Goal: Task Accomplishment & Management: Complete application form

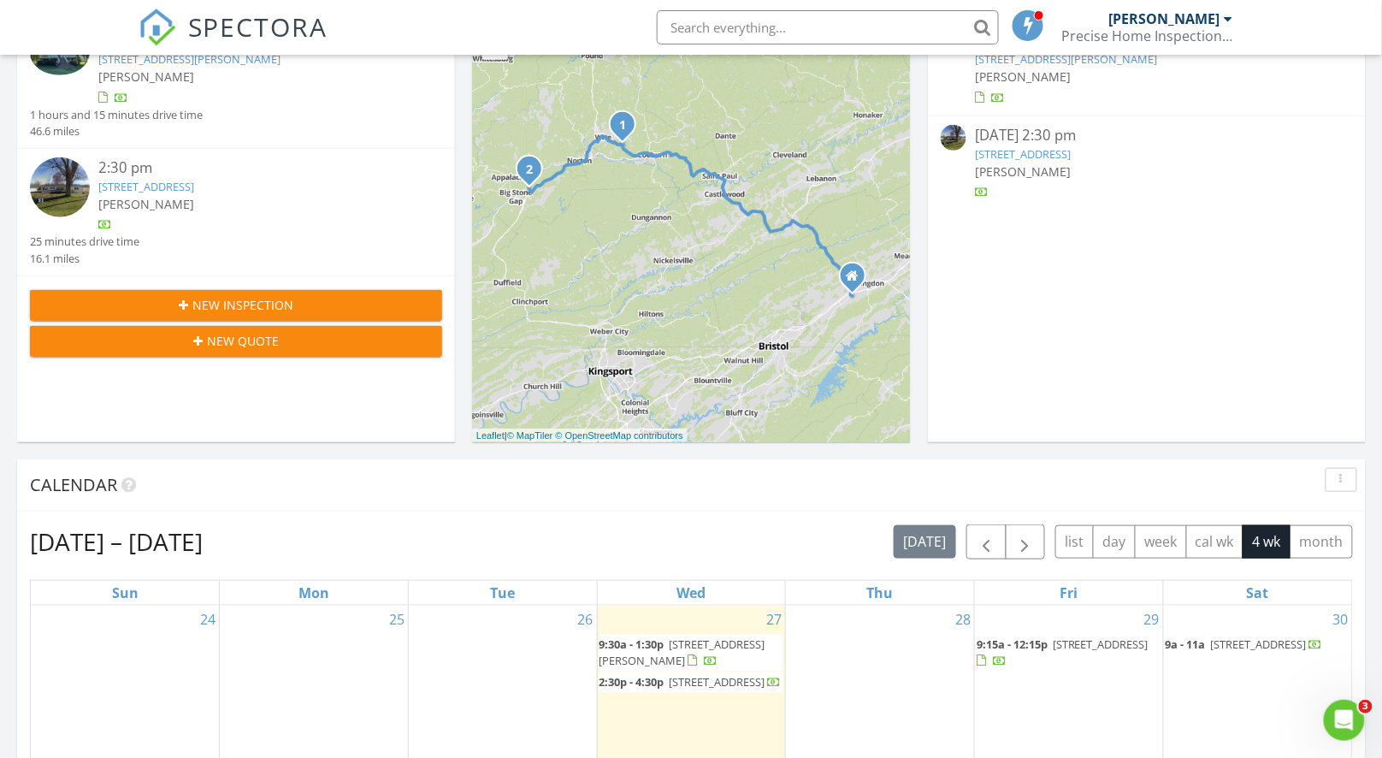
scroll to position [326, 0]
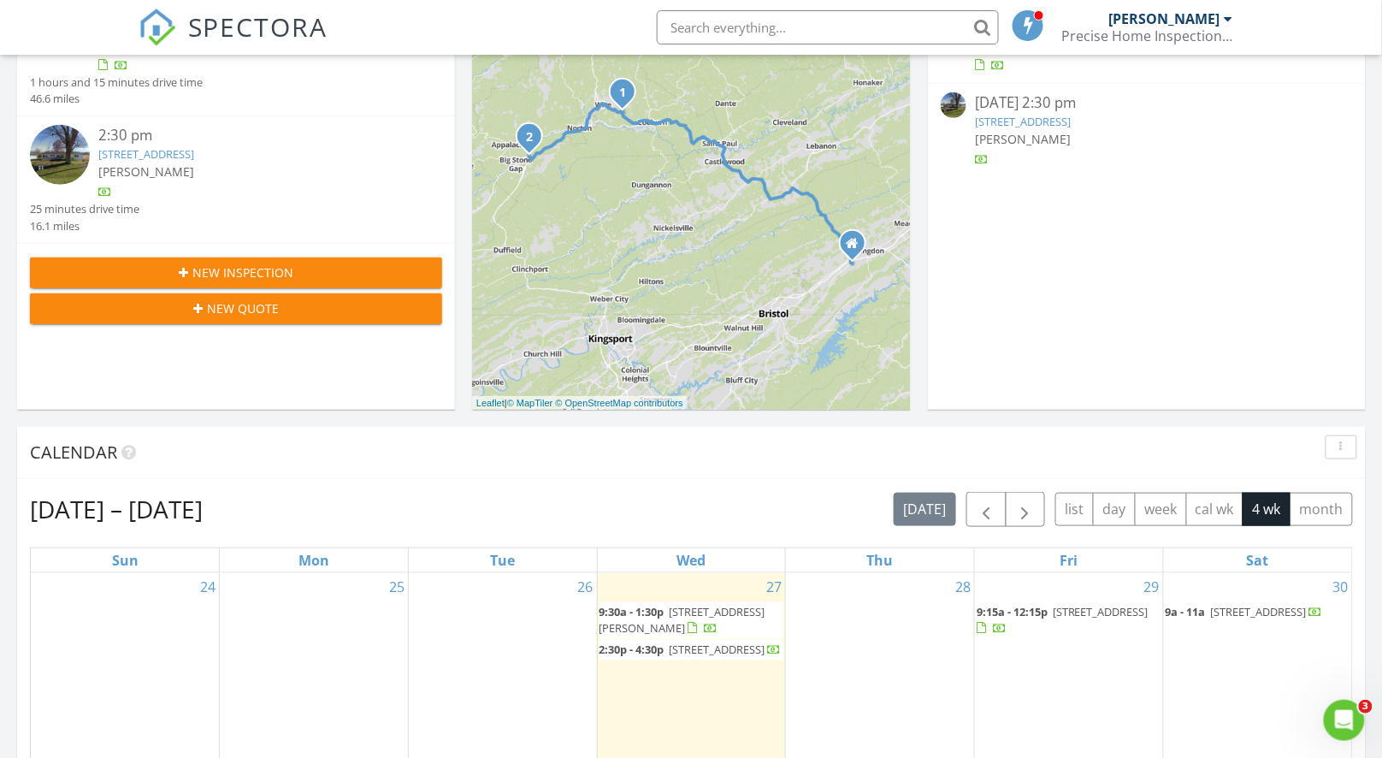
click at [211, 269] on span "New Inspection" at bounding box center [242, 272] width 101 height 18
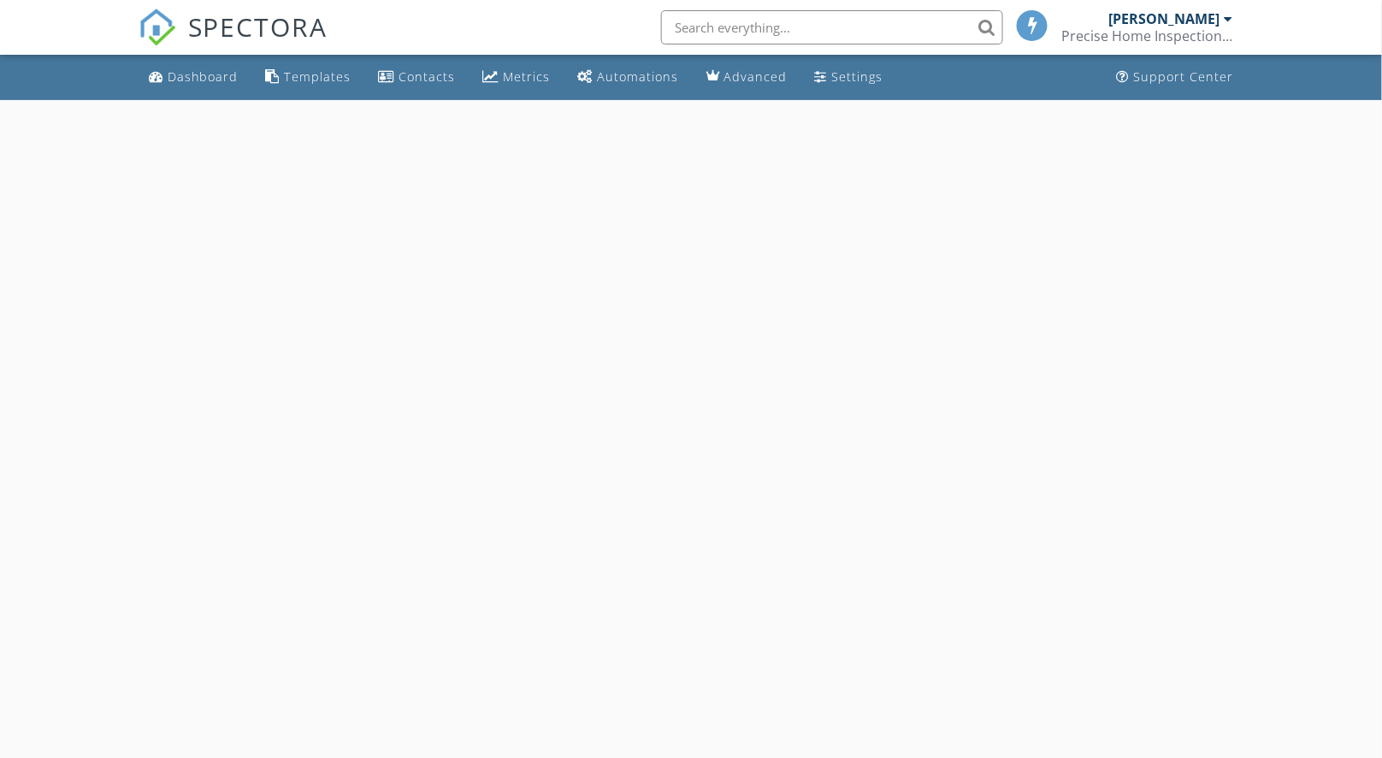
select select "7"
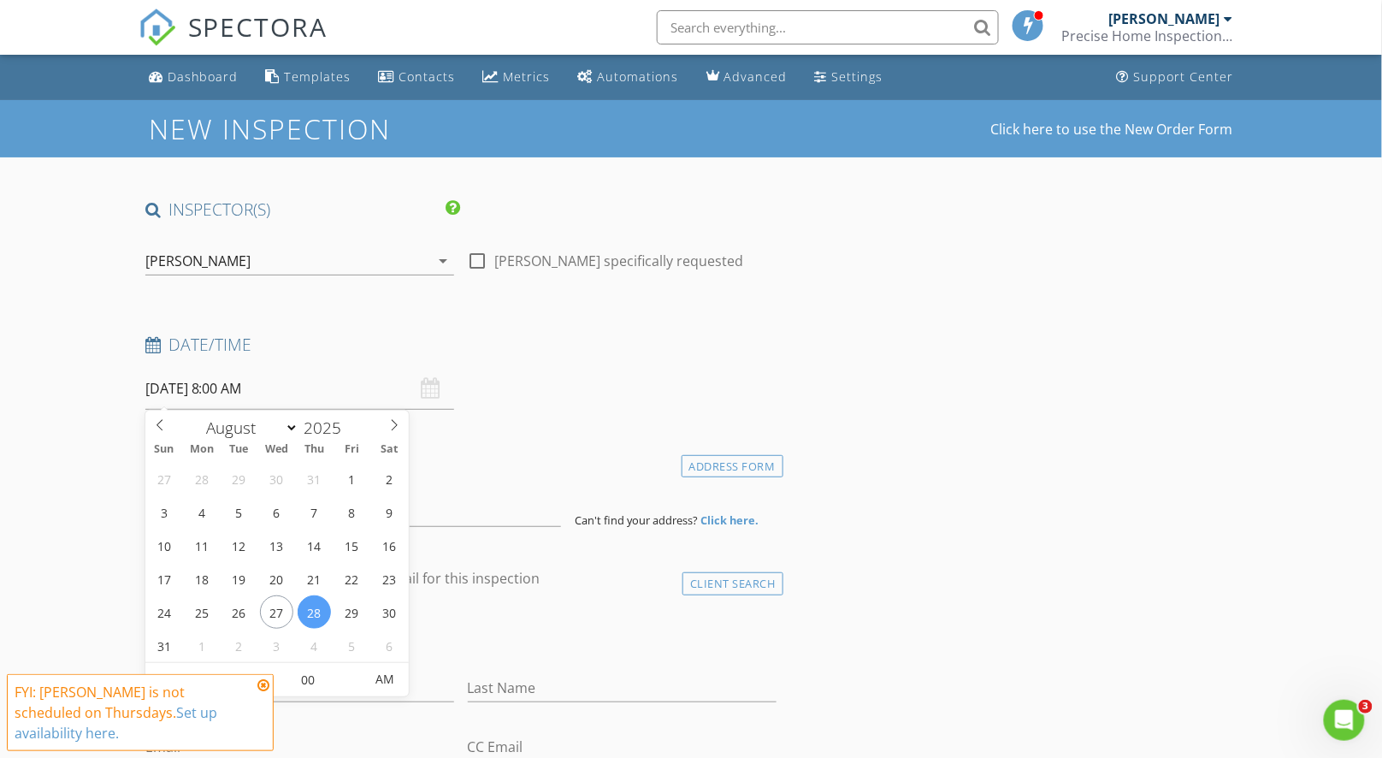
click at [252, 392] on input "08/28/2025 8:00 AM" at bounding box center [299, 389] width 309 height 42
type input "08/30/2025 8:00 AM"
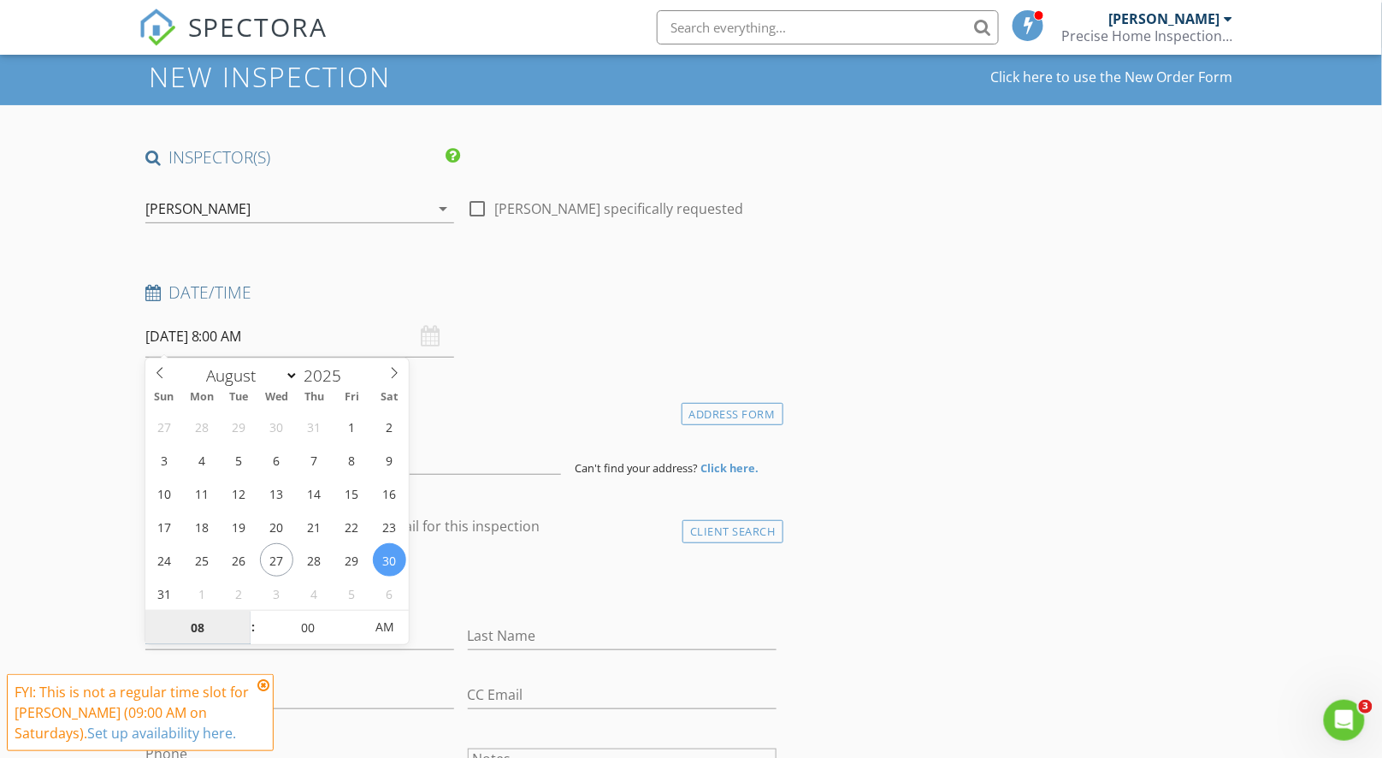
scroll to position [139, 0]
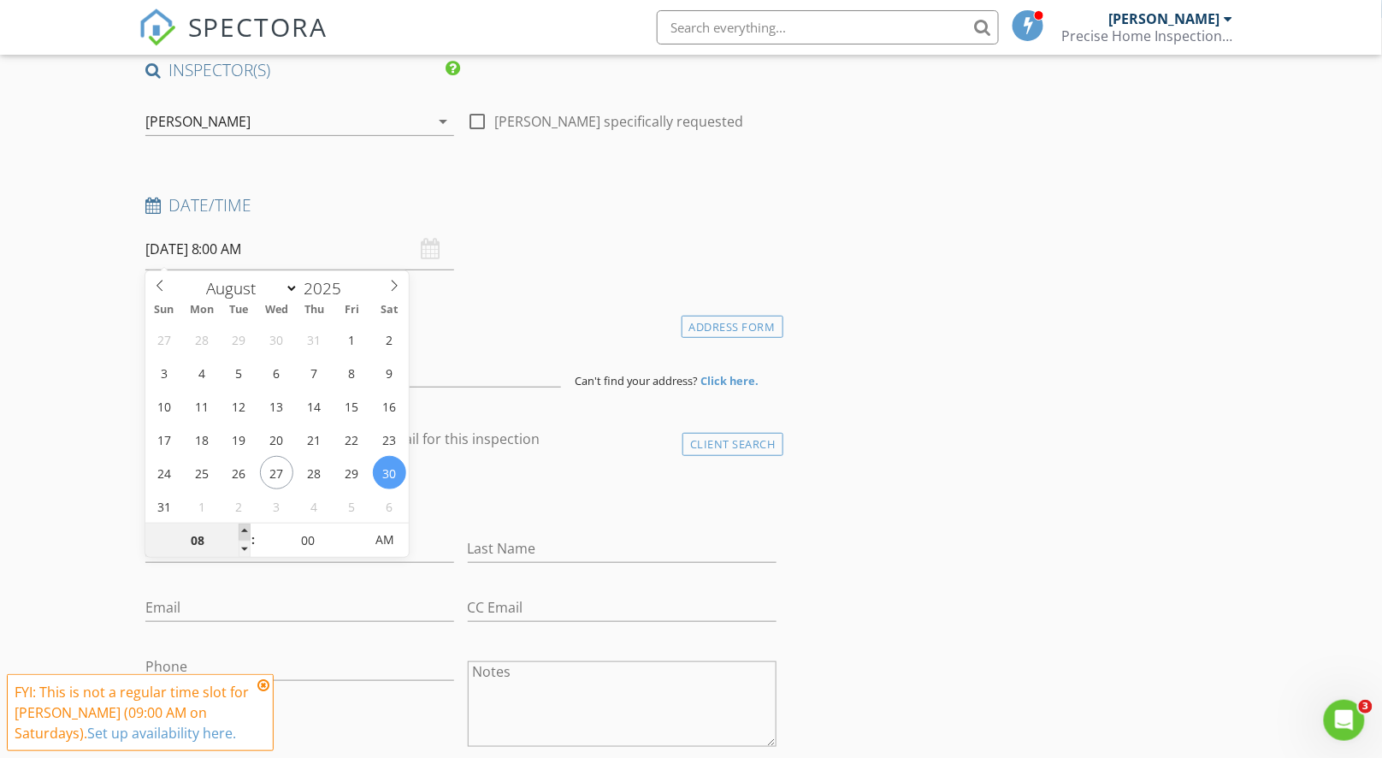
type input "09"
type input "08/30/2025 9:00 AM"
click at [245, 530] on span at bounding box center [245, 531] width 12 height 17
type input "10"
type input "08/30/2025 10:00 AM"
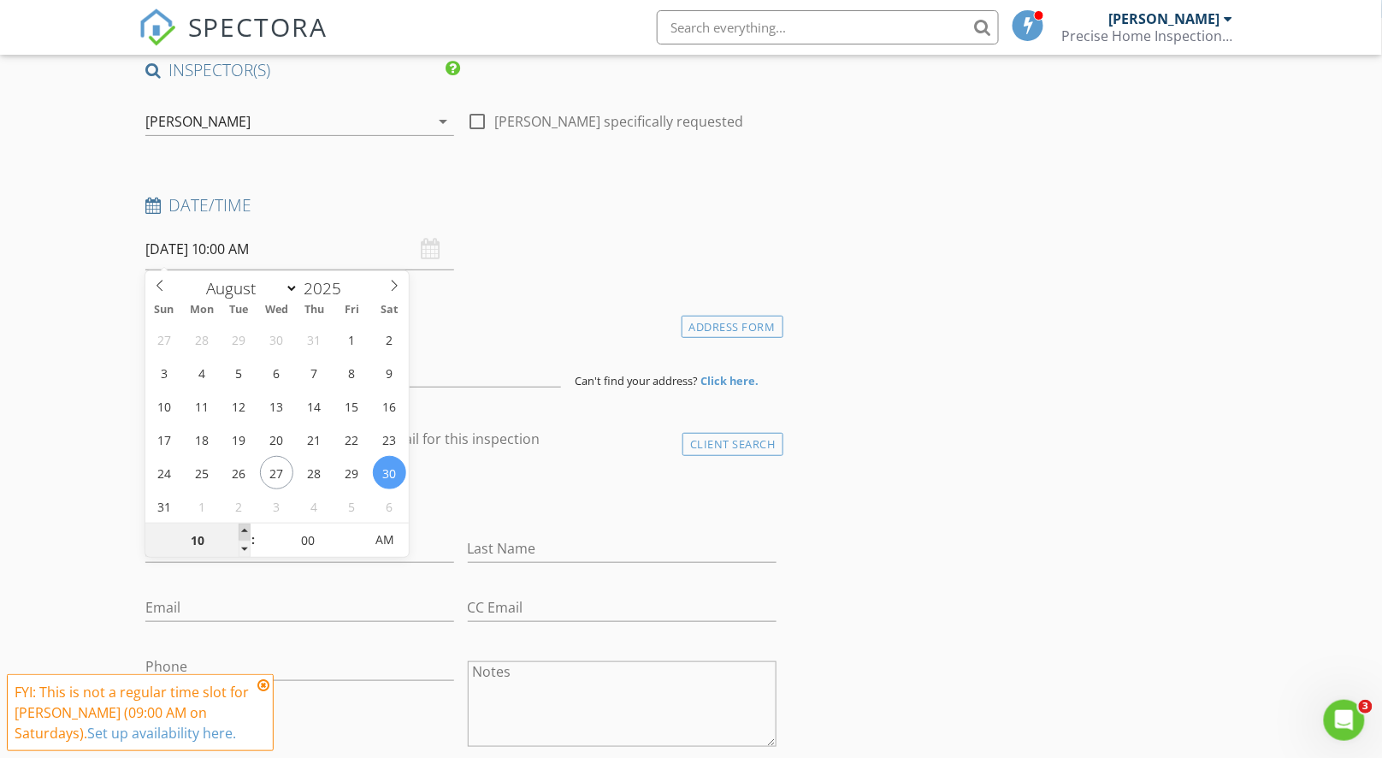
click at [245, 530] on span at bounding box center [245, 531] width 12 height 17
type input "11"
type input "08/30/2025 11:00 AM"
click at [245, 530] on span at bounding box center [245, 531] width 12 height 17
click at [517, 494] on div "check_box_outline_blank Client is a Company/Organization" at bounding box center [460, 498] width 631 height 44
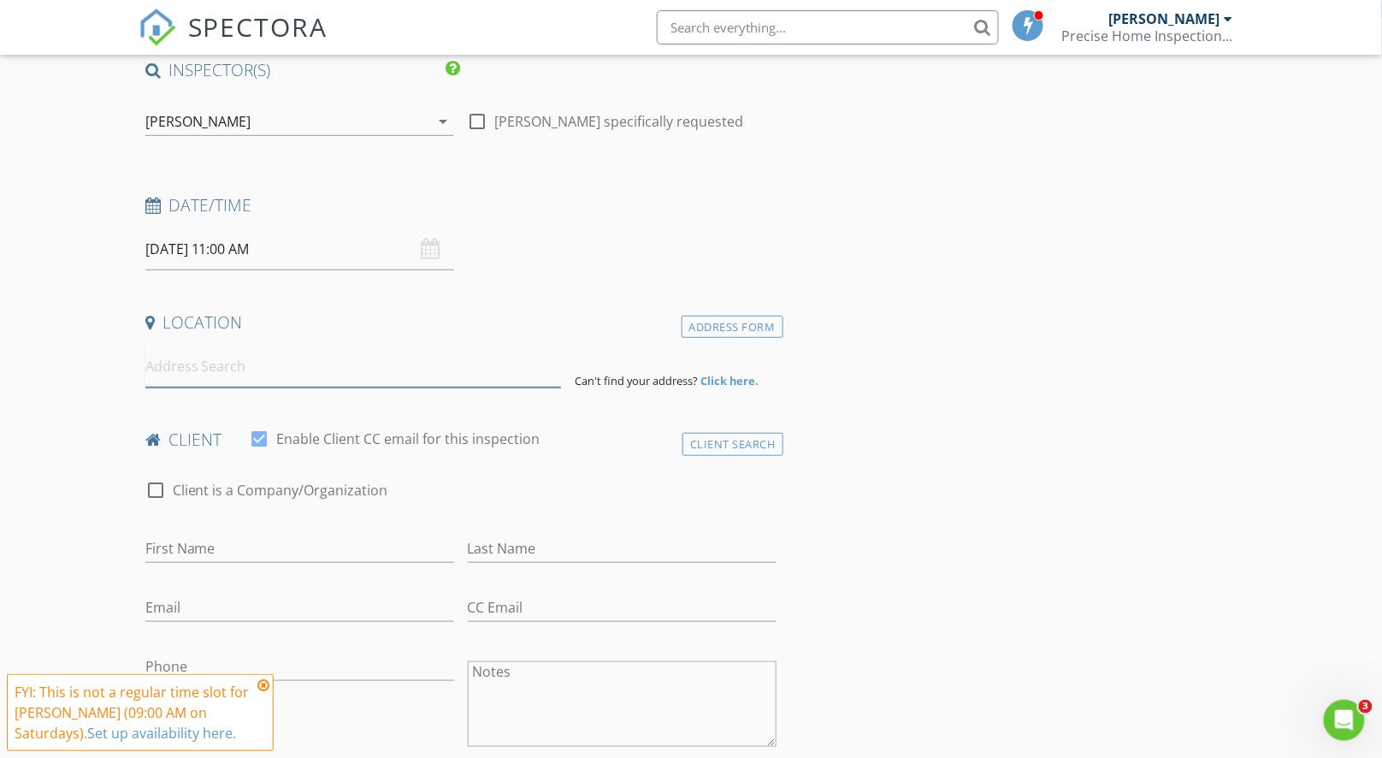
click at [342, 375] on input at bounding box center [353, 367] width 416 height 42
paste input "https://www.google.com/maps/search/11954+Stanley+Valley+Rd+Gate+City,+VA+24251?…"
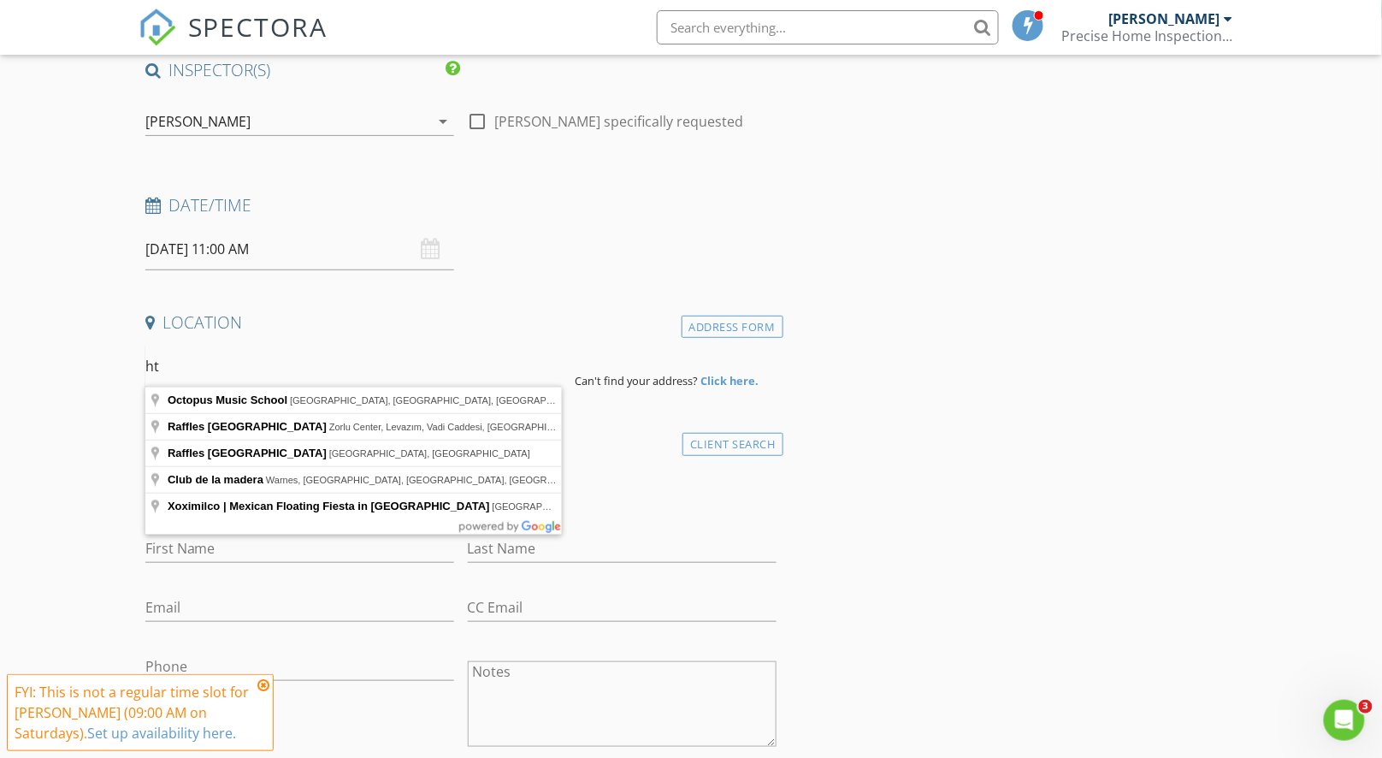
type input "h"
type input "11954 Stanley Valley Road, Gate City, VA, USA"
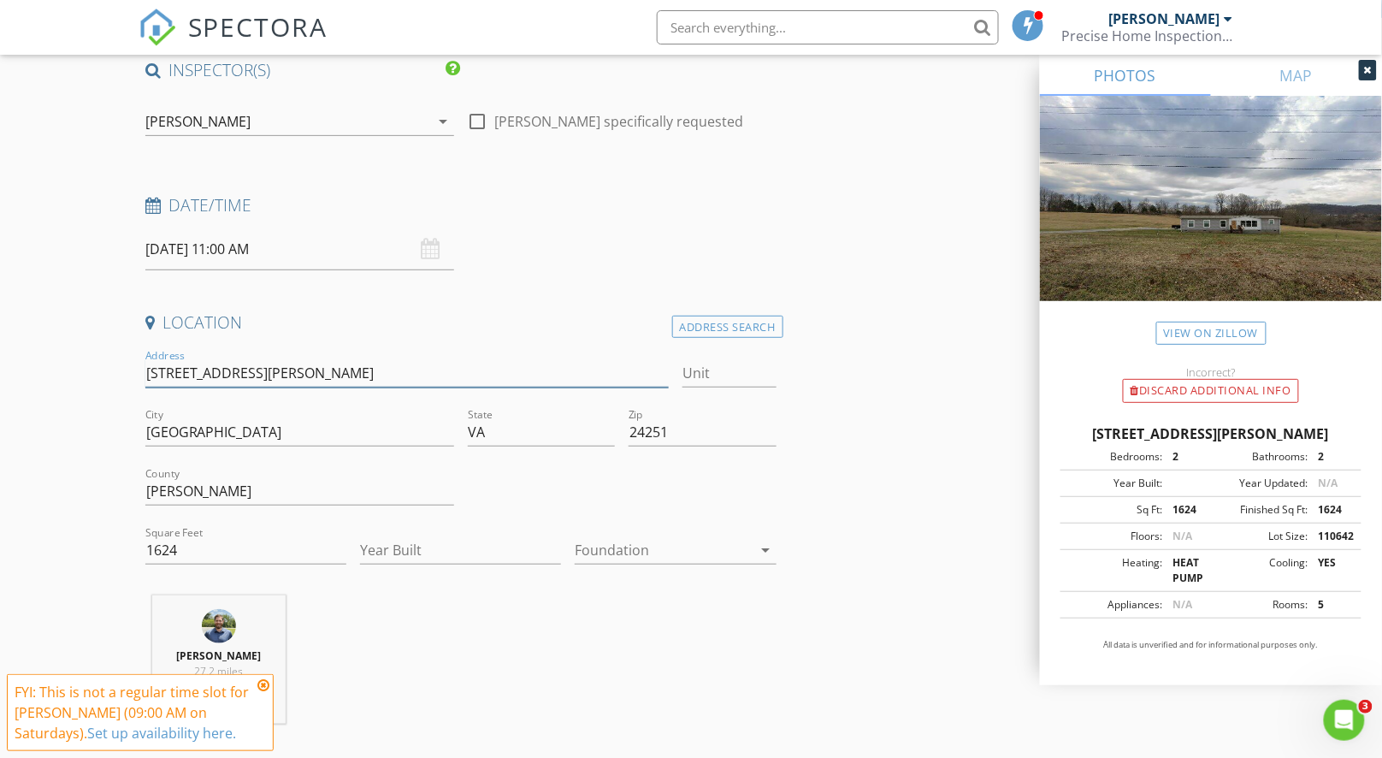
drag, startPoint x: 332, startPoint y: 366, endPoint x: 127, endPoint y: 358, distance: 204.5
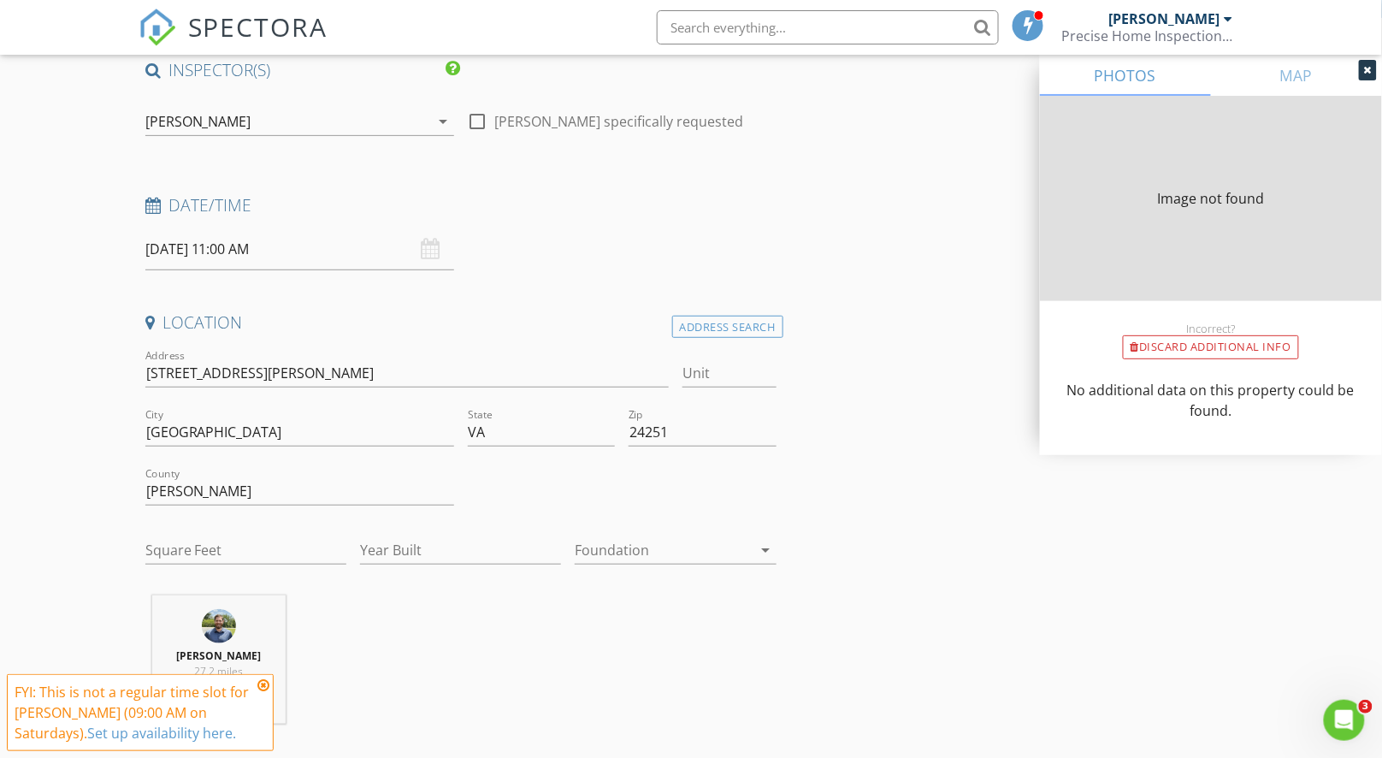
type input "1624"
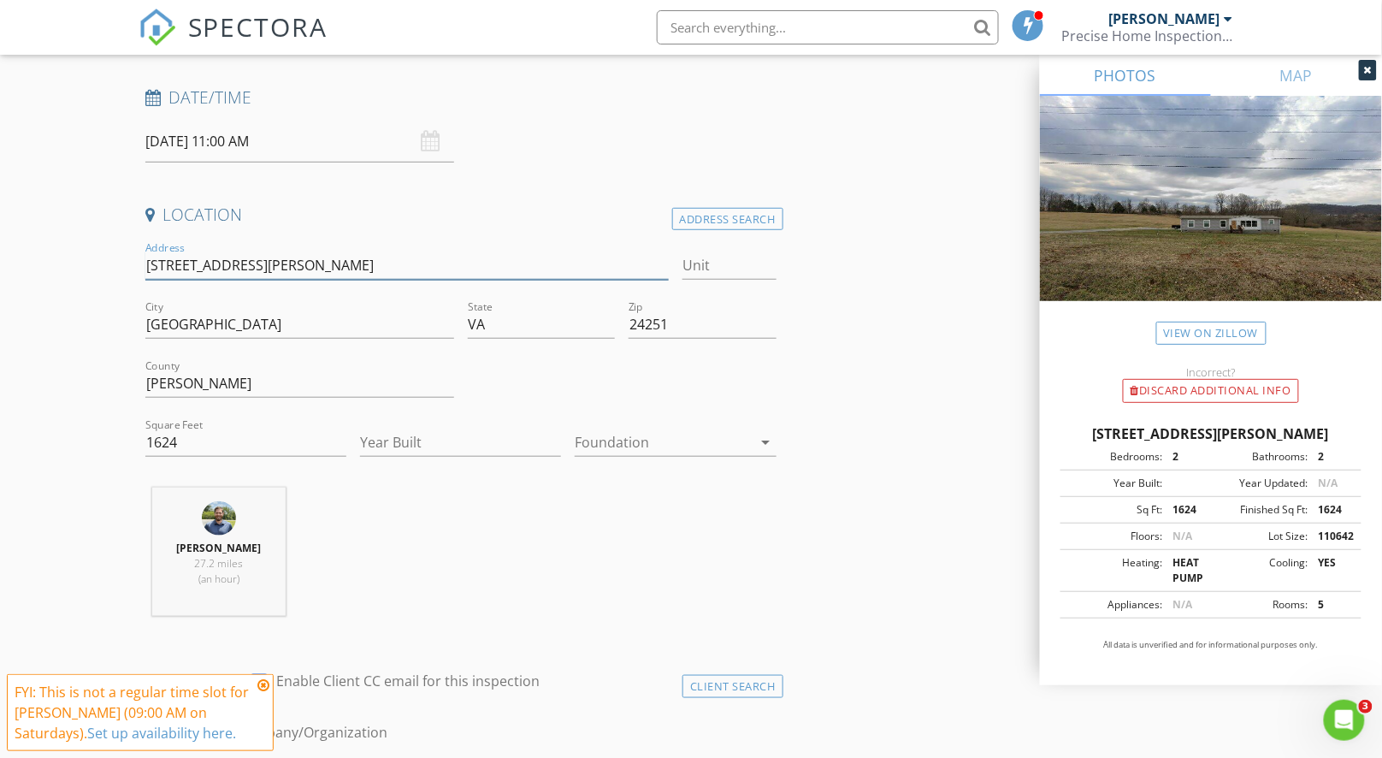
scroll to position [296, 0]
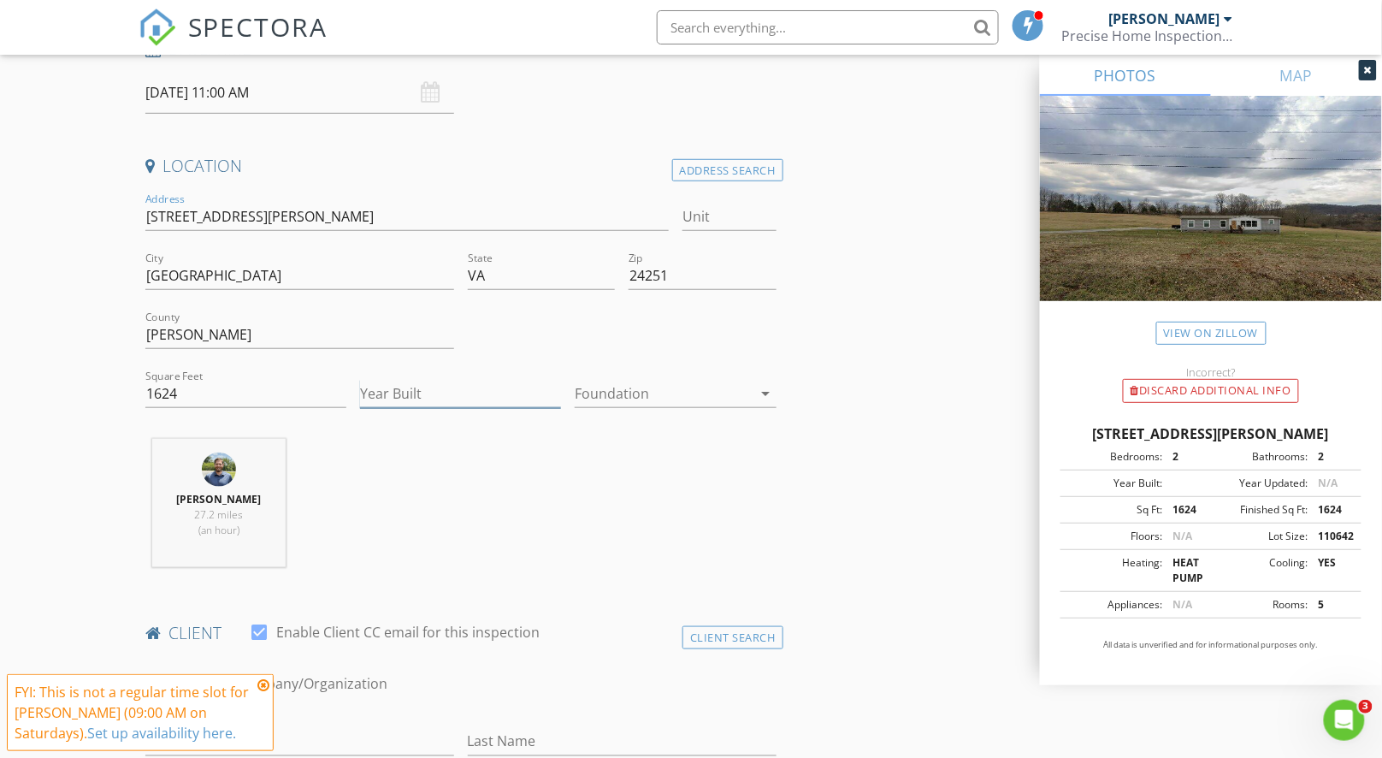
click at [422, 382] on input "Year Built" at bounding box center [460, 394] width 201 height 28
paste input "2021"
type input "2021"
click at [617, 389] on div at bounding box center [663, 393] width 177 height 27
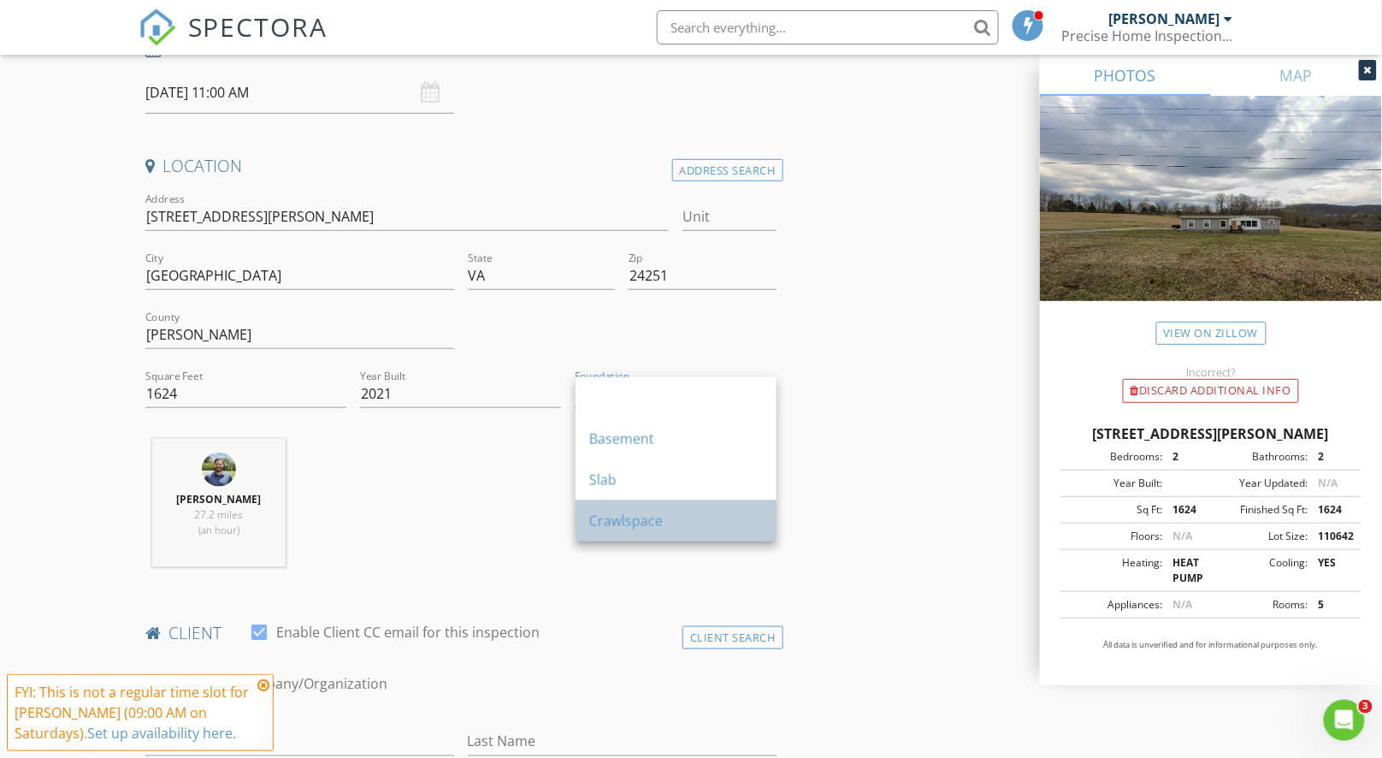
click at [651, 514] on div "Crawlspace" at bounding box center [676, 521] width 174 height 21
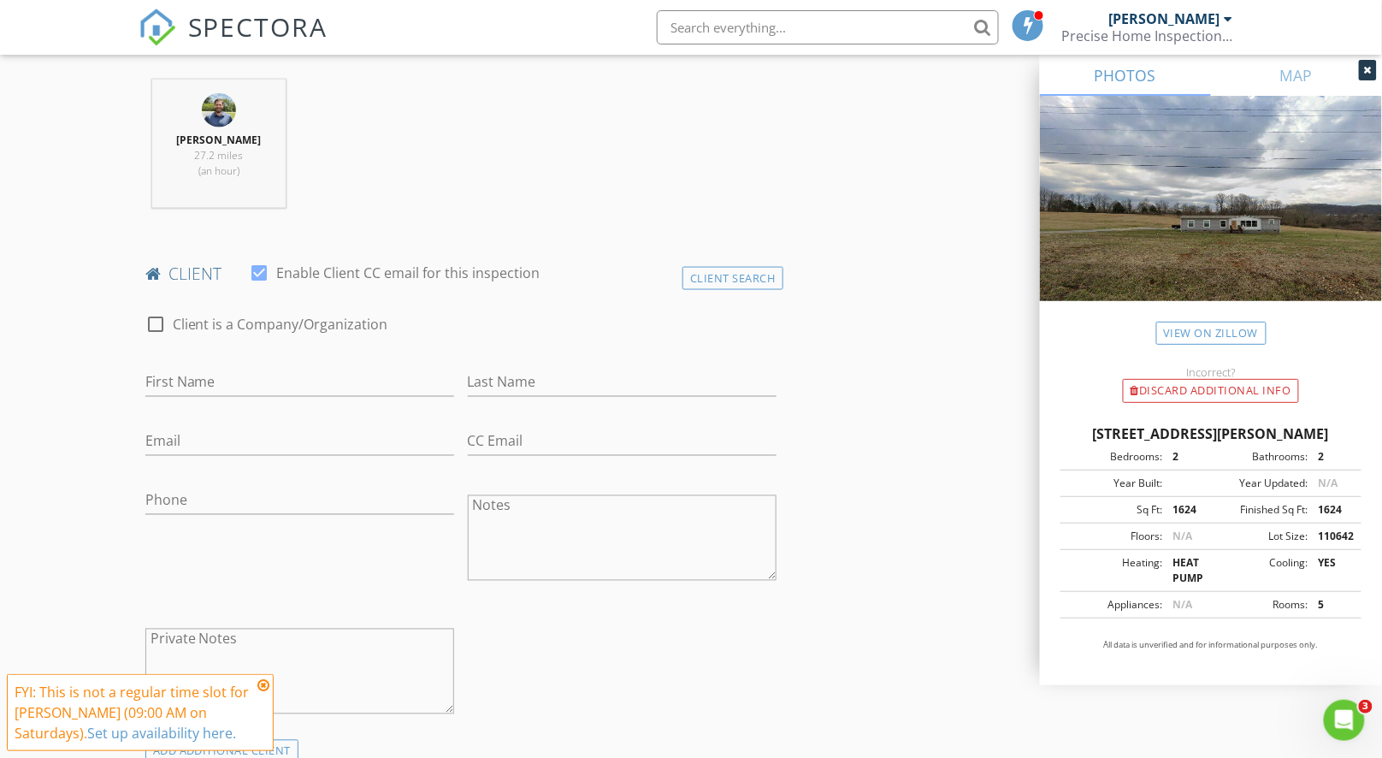
scroll to position [798, 0]
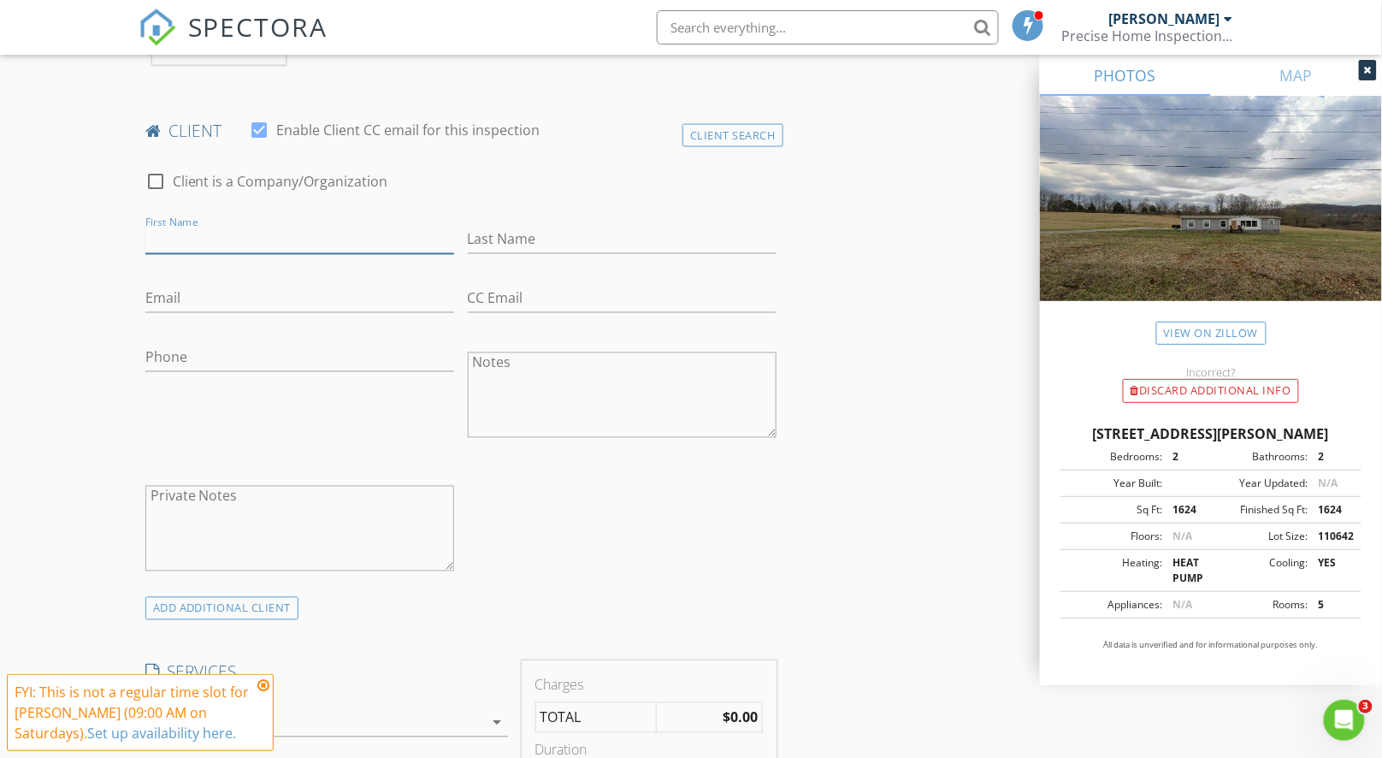
click at [279, 248] on input "First Name" at bounding box center [299, 240] width 309 height 28
click at [233, 239] on input "First Name" at bounding box center [299, 240] width 309 height 28
paste input "Aftyn"
type input "Aftyn"
click at [547, 238] on input "Last Name" at bounding box center [622, 240] width 309 height 28
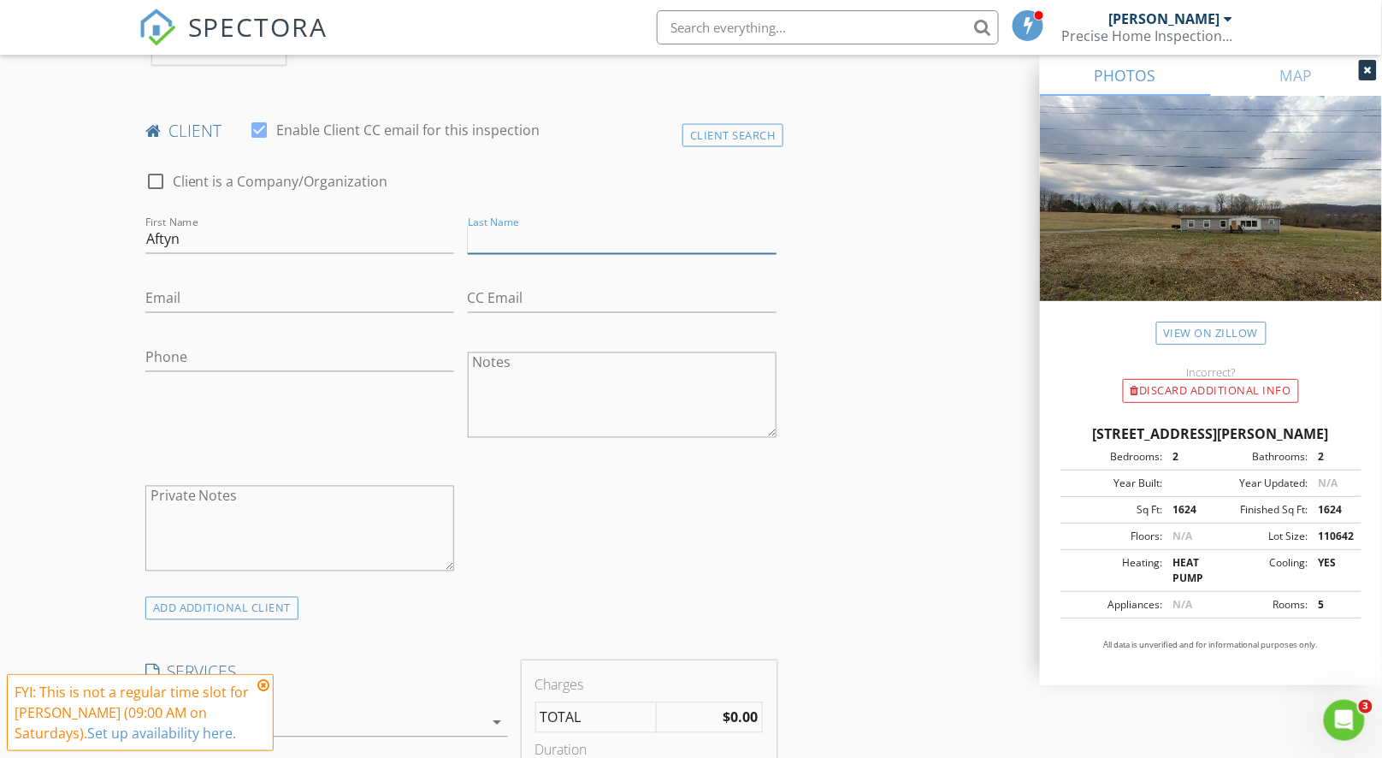
paste input "Hamilton"
type input "Hamilton"
click at [265, 298] on input "Email" at bounding box center [299, 299] width 309 height 28
paste input "Aftyn.woodard17@gmail.com"
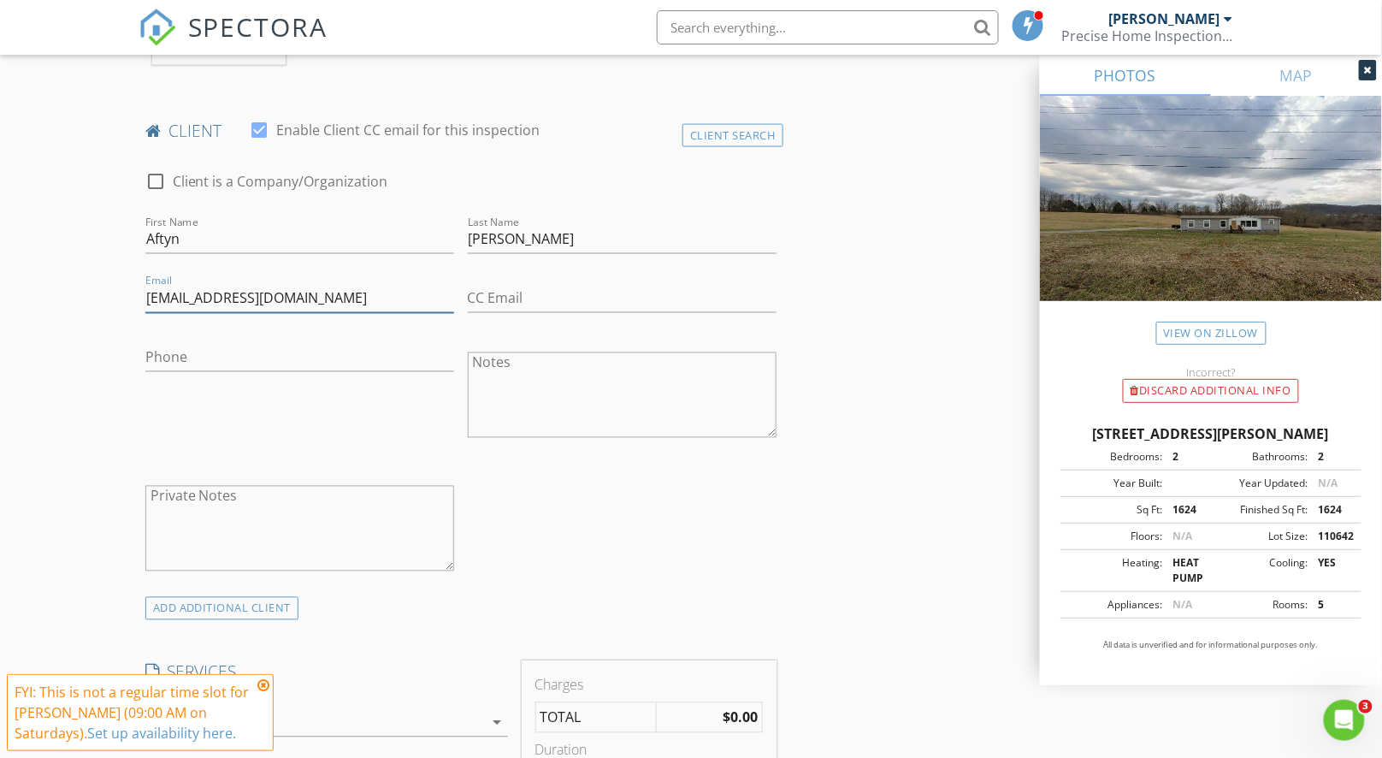
type input "Aftyn.woodard17@gmail.com"
click at [338, 358] on input "Phone" at bounding box center [299, 358] width 309 height 28
paste input "276-220-2639"
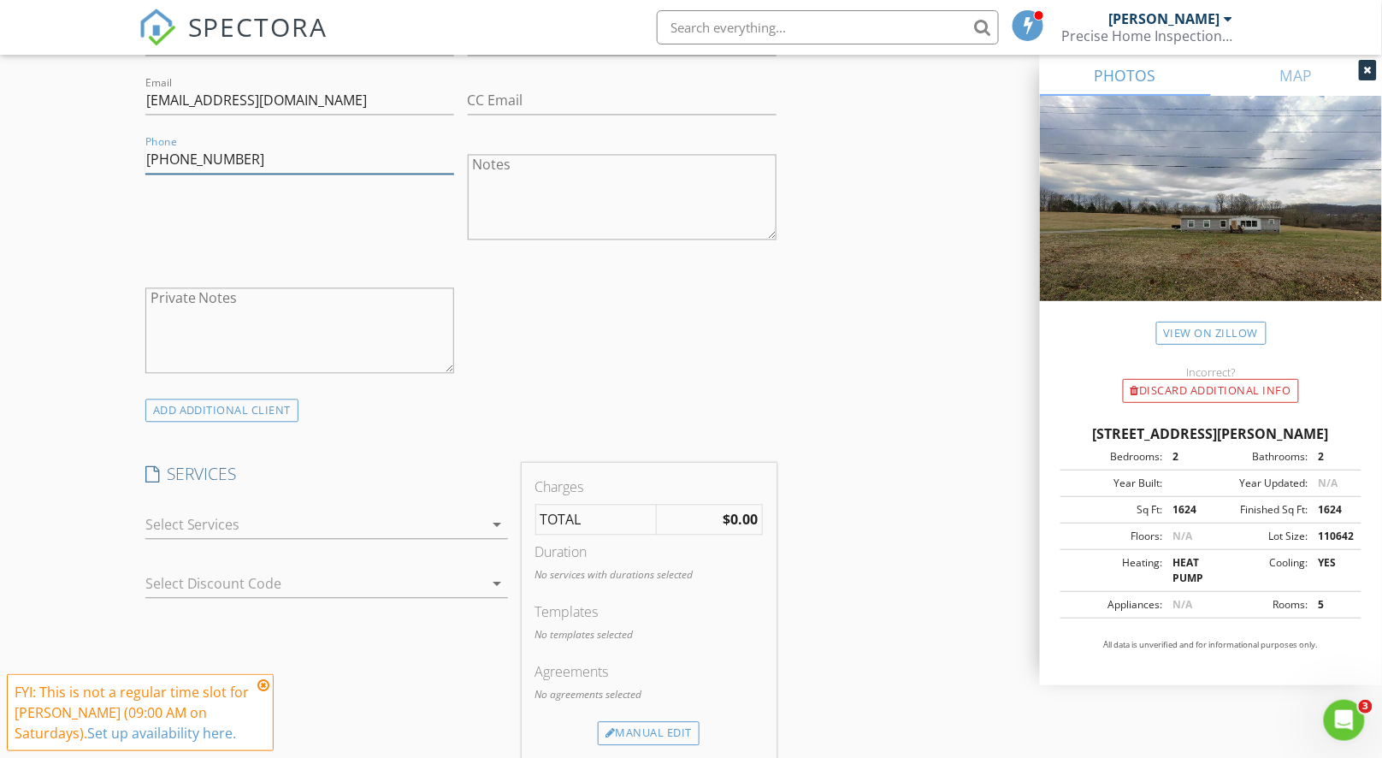
scroll to position [1216, 0]
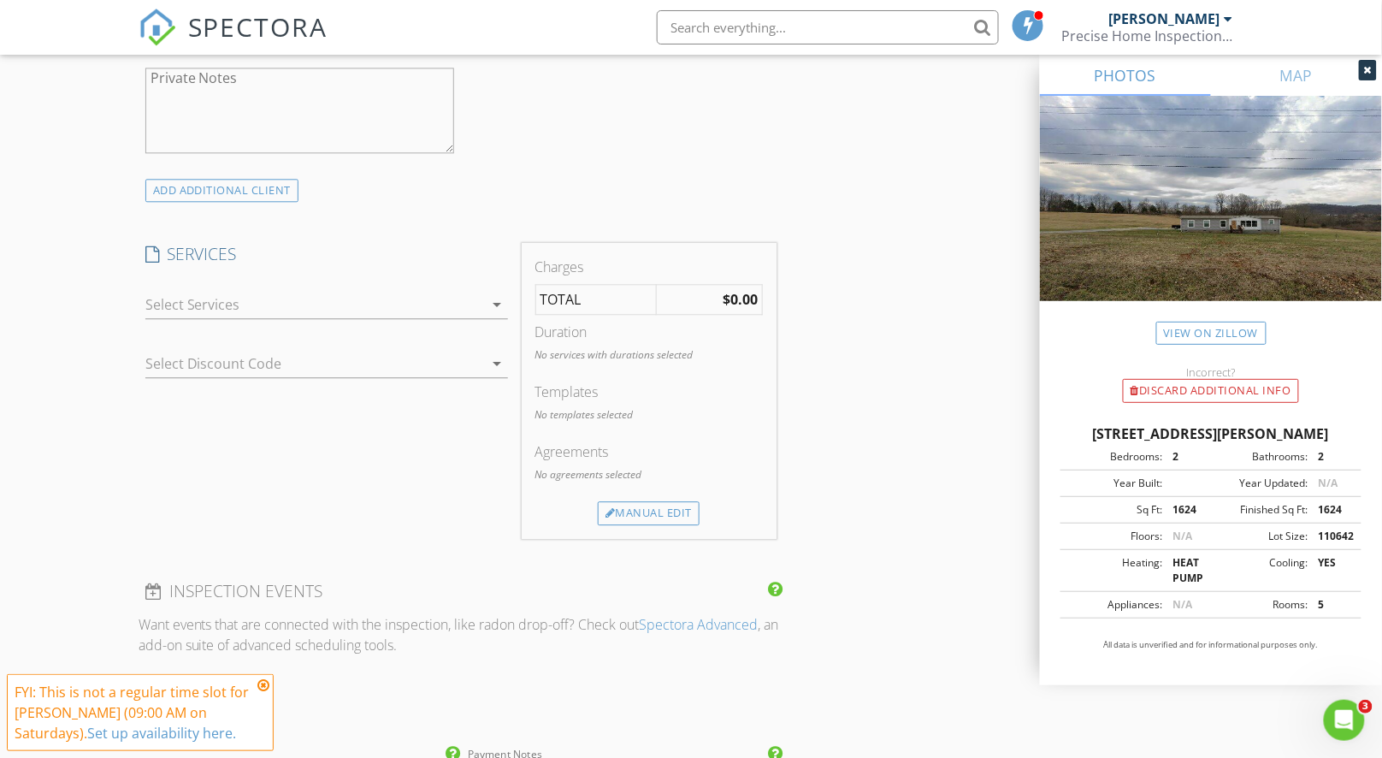
type input "276-220-2639"
click at [396, 308] on div at bounding box center [314, 304] width 339 height 27
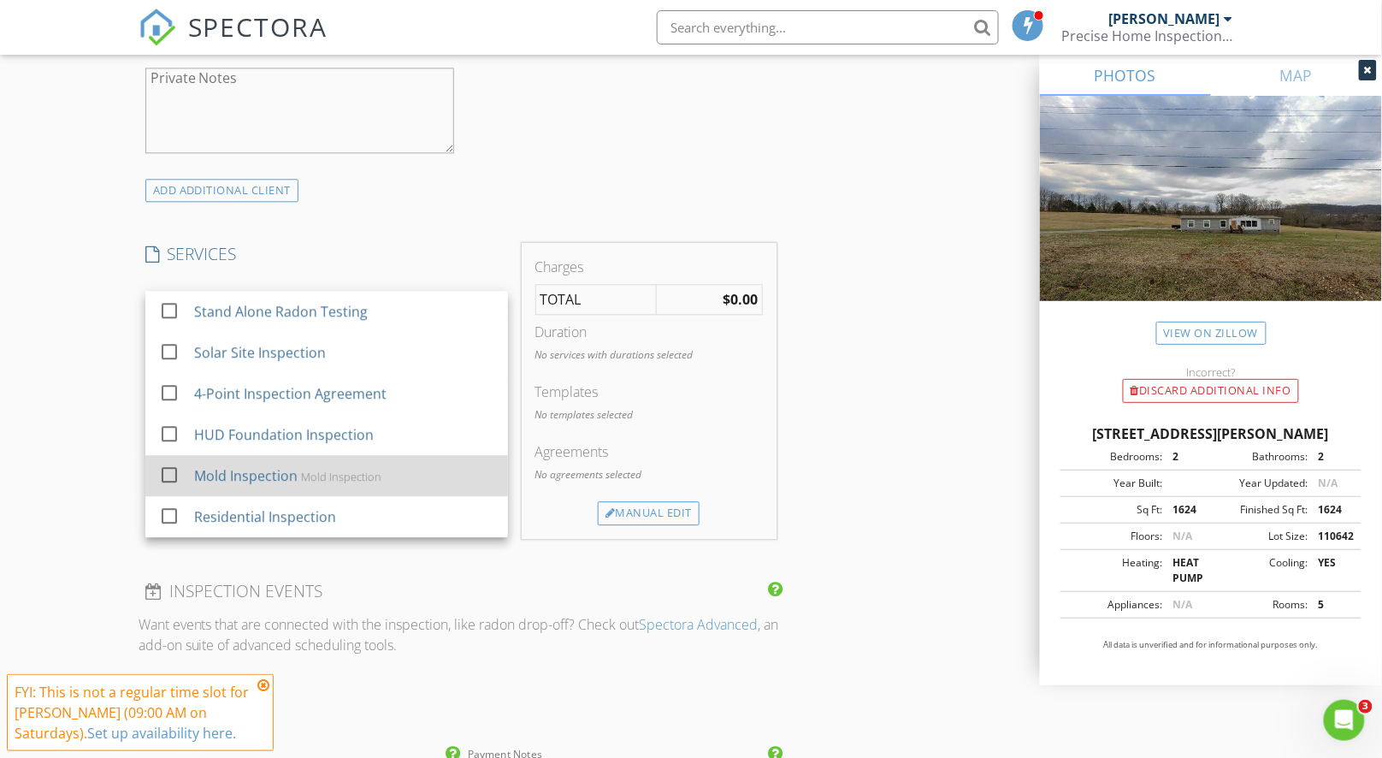
click at [347, 472] on div "Mold Inspection" at bounding box center [340, 477] width 80 height 14
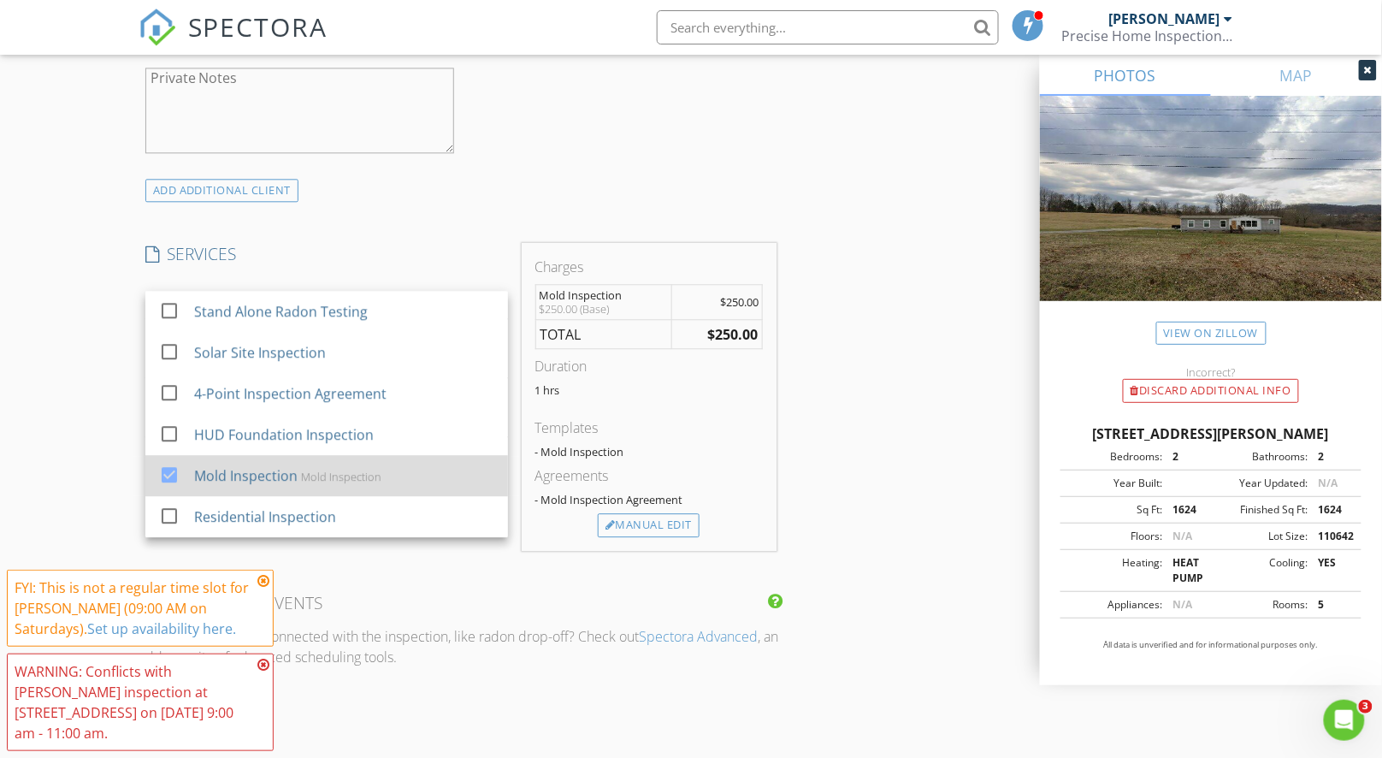
click at [285, 465] on div "Mold Inspection" at bounding box center [244, 475] width 103 height 21
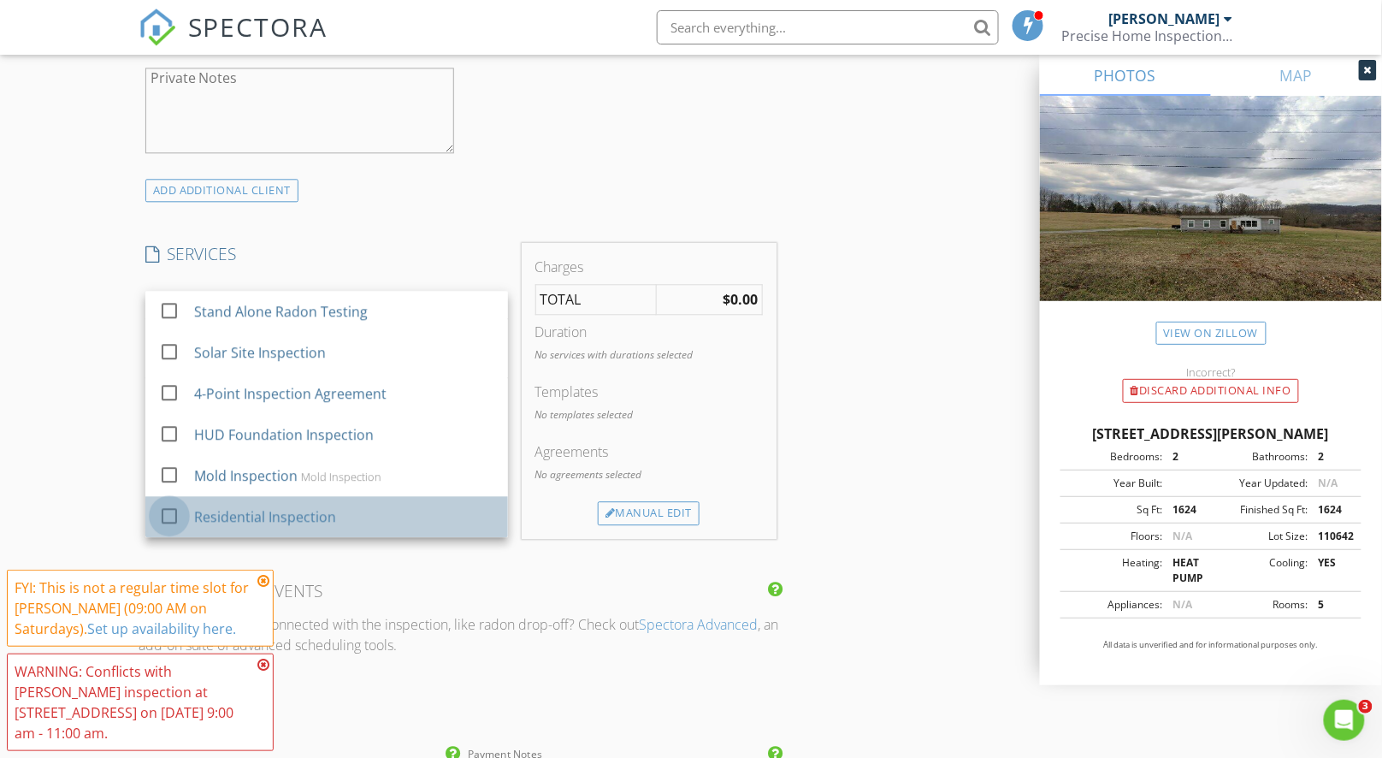
click at [172, 510] on div at bounding box center [169, 515] width 29 height 29
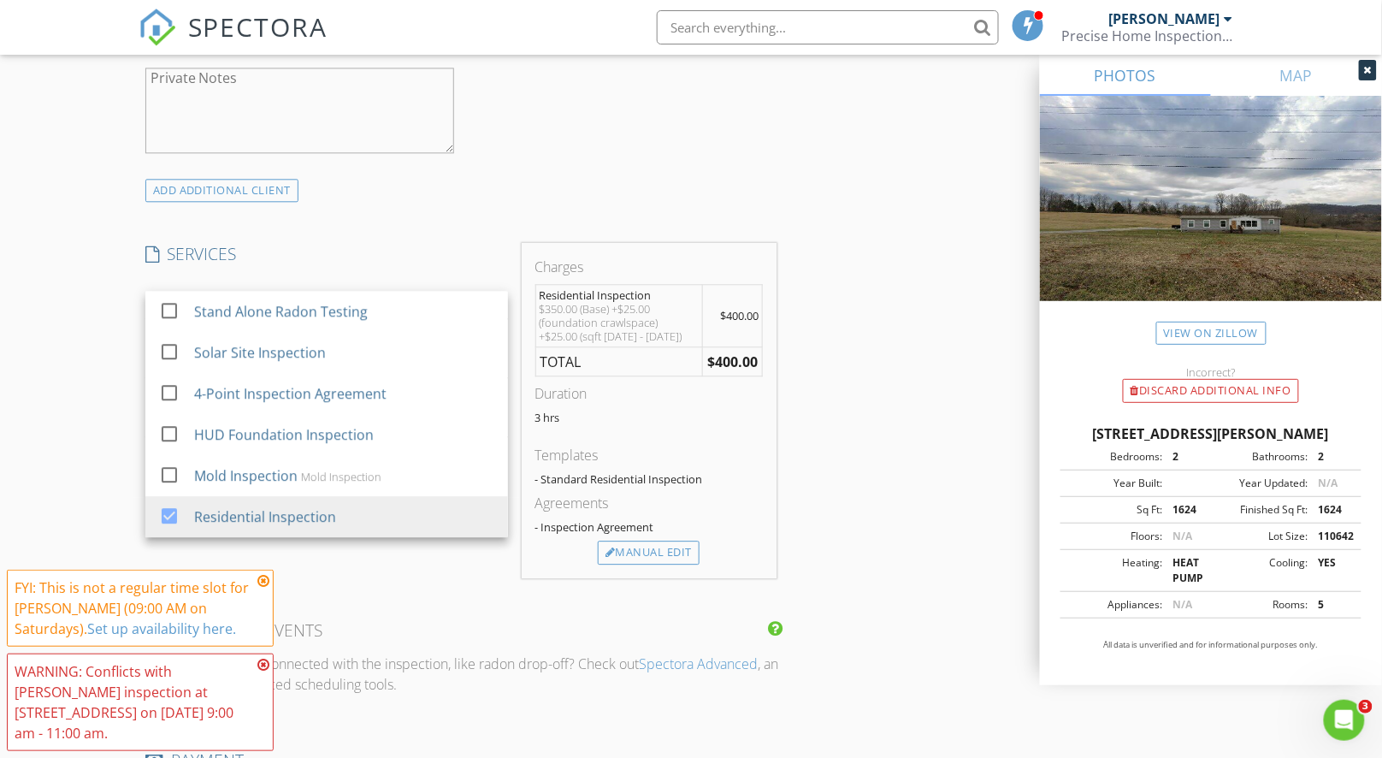
click at [904, 370] on div "INSPECTOR(S) check_box Thomas Jones PRIMARY Thomas Jones arrow_drop_down check_…" at bounding box center [692, 404] width 1106 height 2844
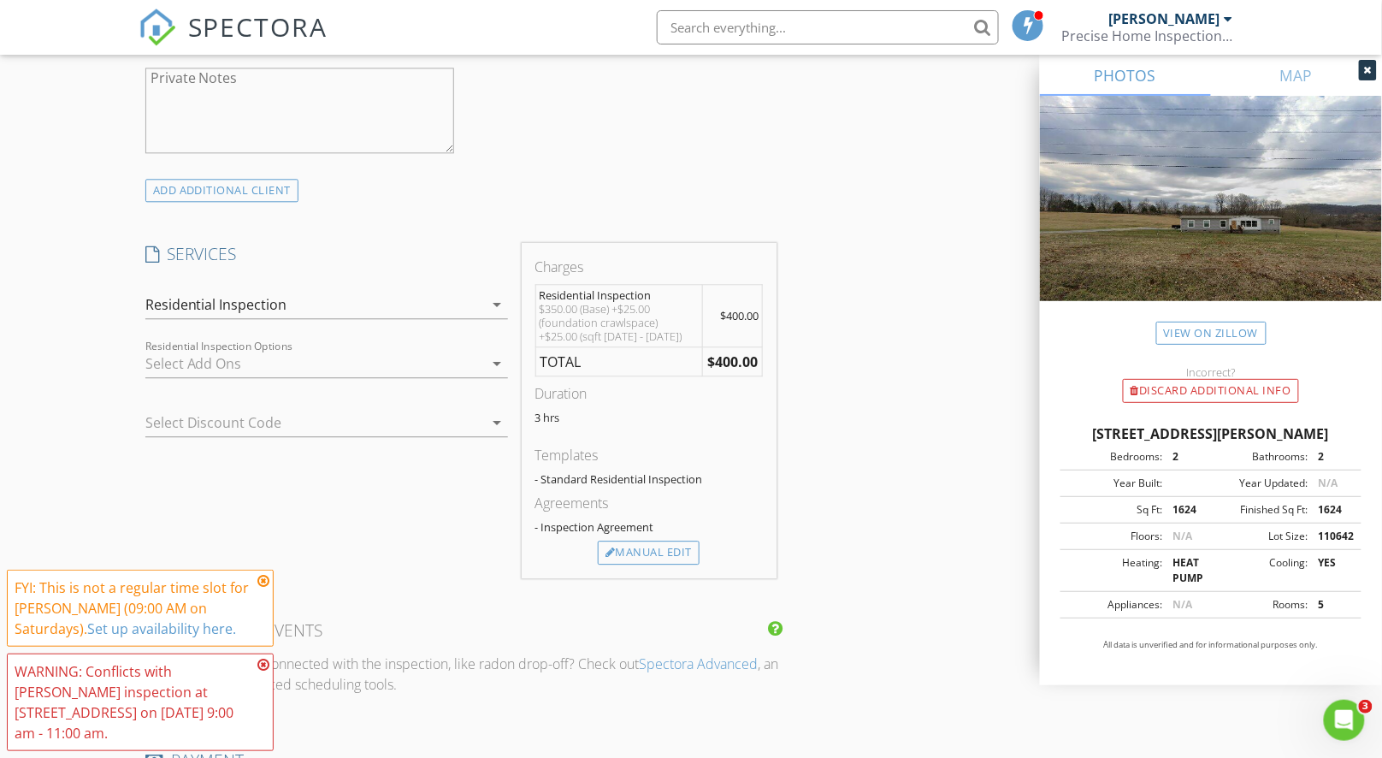
click at [486, 307] on div "arrow_drop_down" at bounding box center [496, 304] width 24 height 21
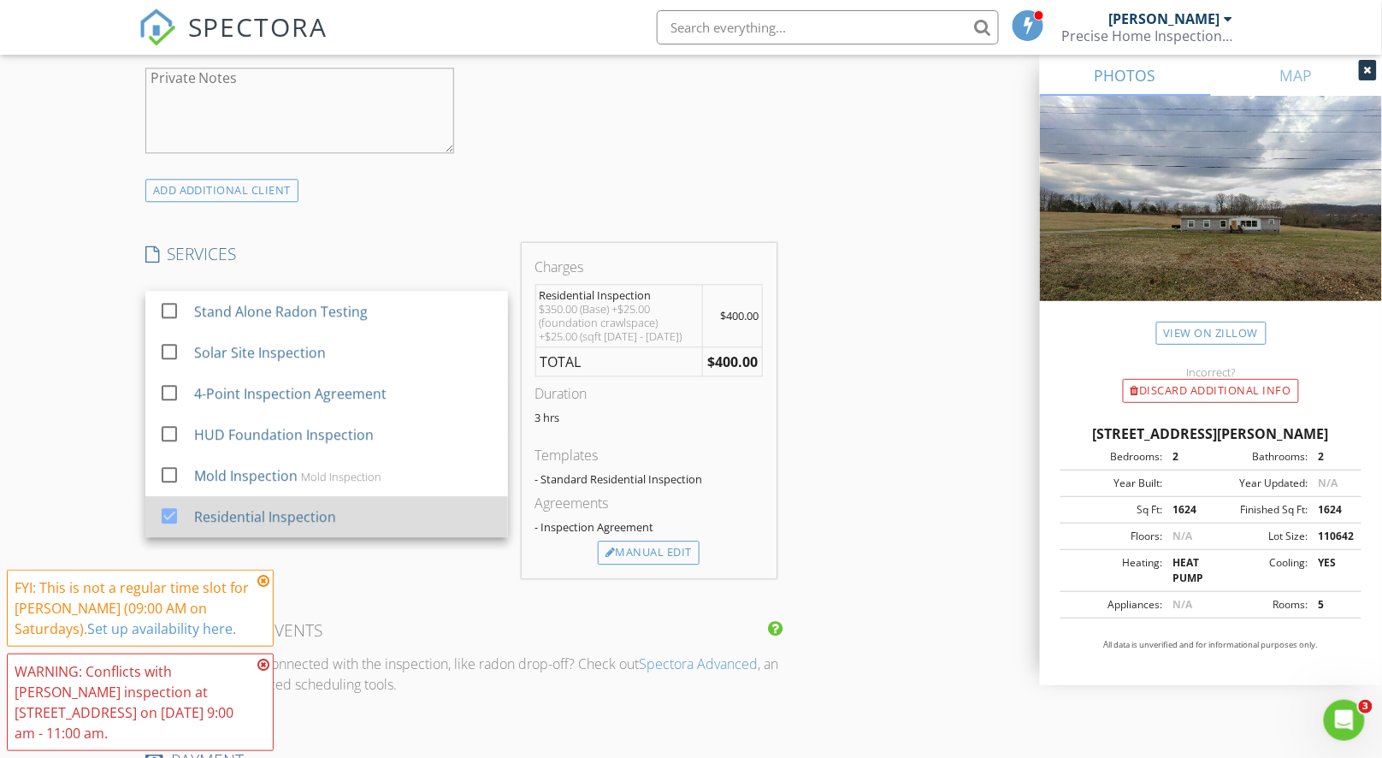
click at [170, 515] on div at bounding box center [169, 515] width 29 height 29
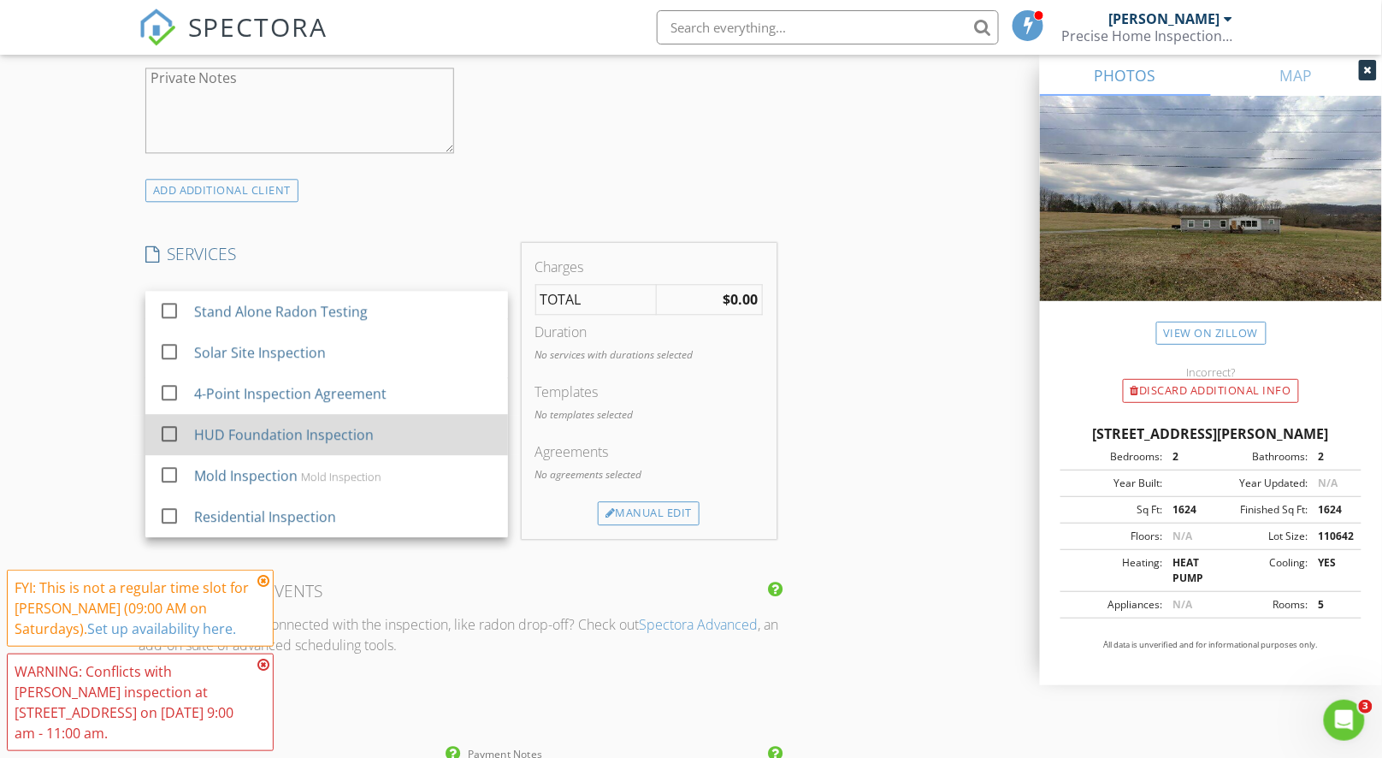
click at [162, 427] on div at bounding box center [169, 433] width 29 height 29
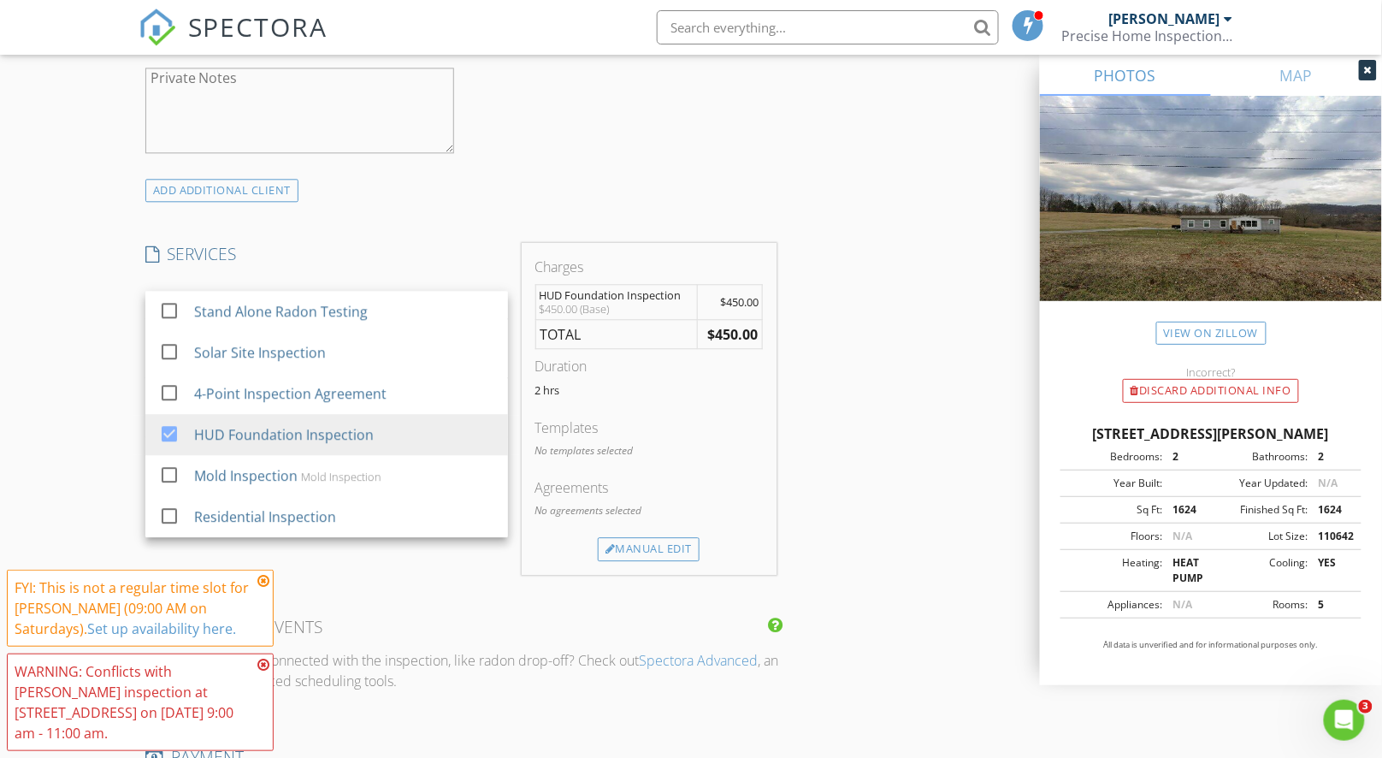
click at [925, 376] on div "INSPECTOR(S) check_box Thomas Jones PRIMARY Thomas Jones arrow_drop_down check_…" at bounding box center [692, 402] width 1106 height 2840
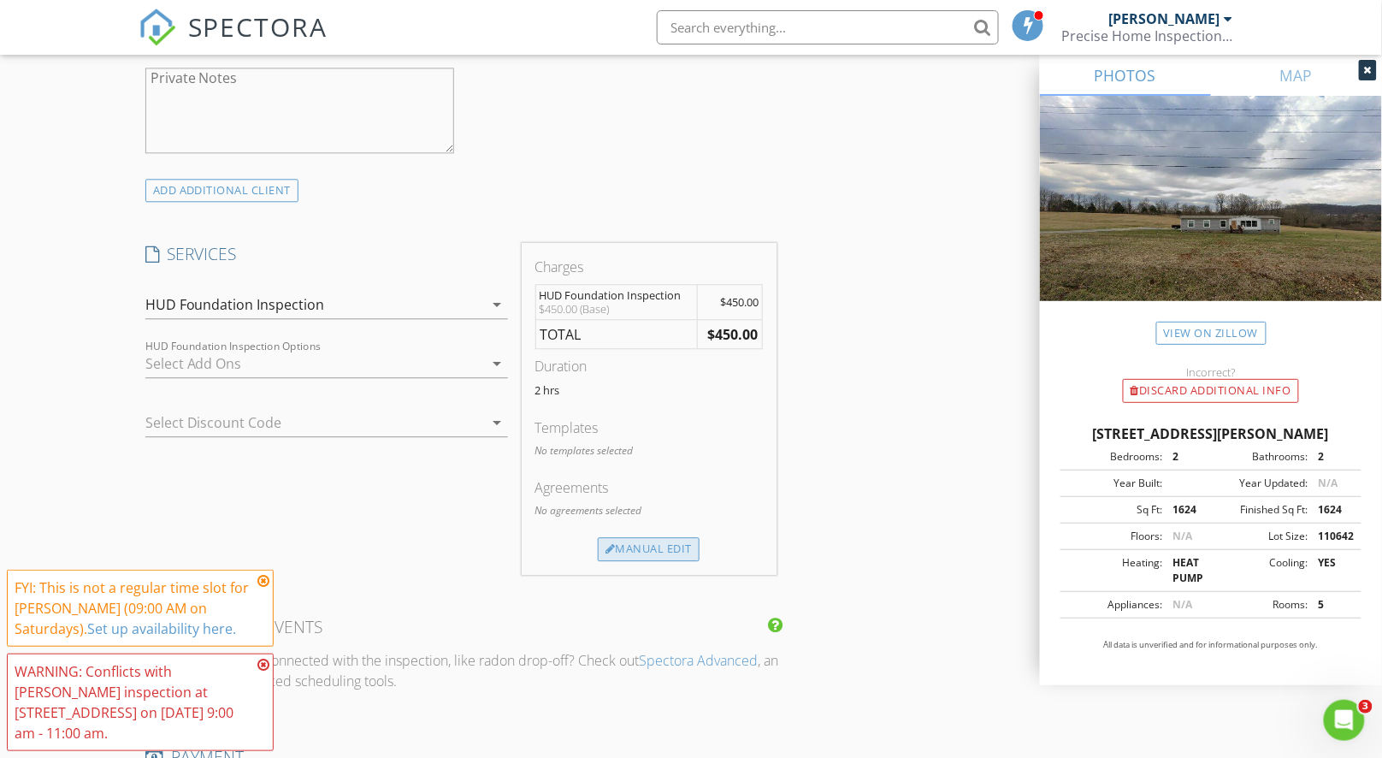
click at [650, 544] on div "Manual Edit" at bounding box center [649, 549] width 102 height 24
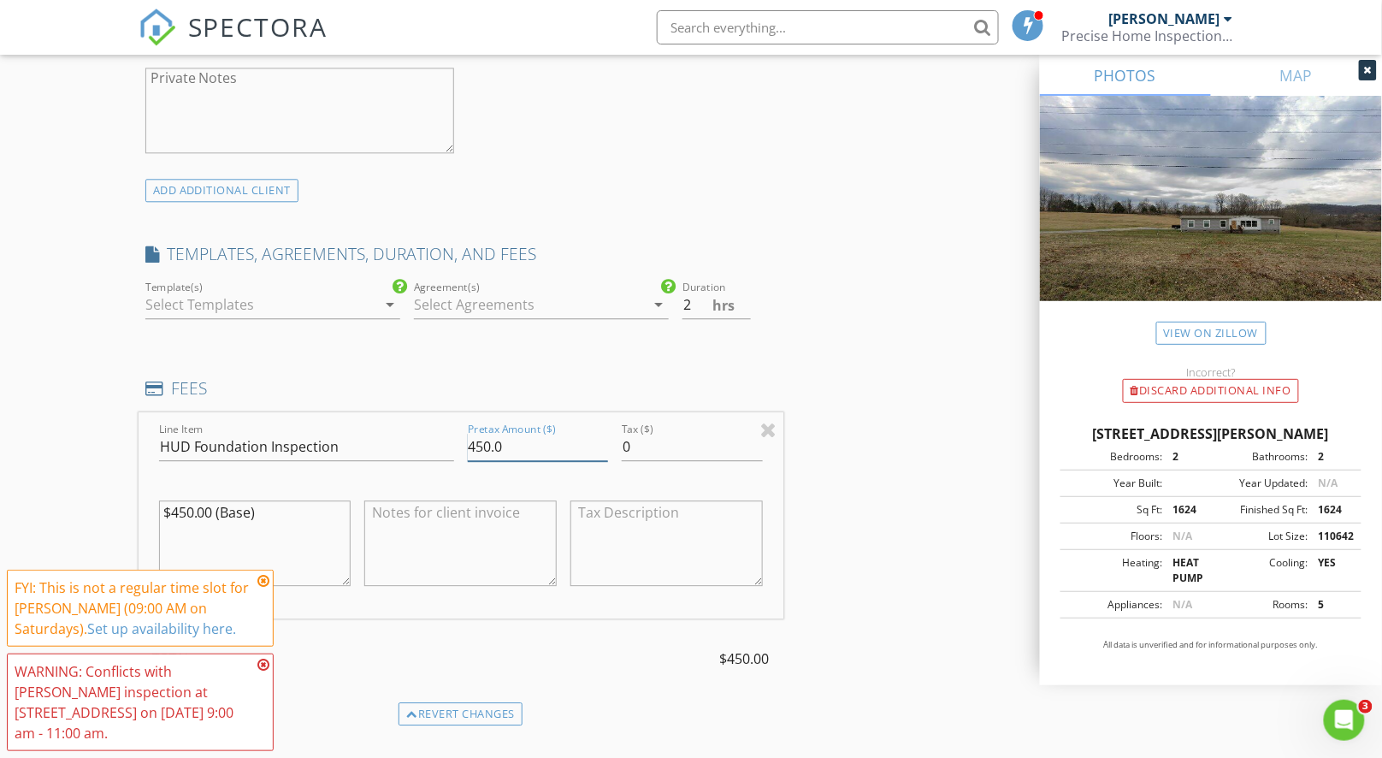
drag, startPoint x: 475, startPoint y: 439, endPoint x: 450, endPoint y: 439, distance: 24.8
click at [450, 439] on div "Line Item HUD Foundation Inspection Pretax Amount ($) 450.0 Tax ($) 0 $450.00 (…" at bounding box center [461, 515] width 645 height 206
type input "500"
click at [877, 469] on div "INSPECTOR(S) check_box Thomas Jones PRIMARY Thomas Jones arrow_drop_down check_…" at bounding box center [692, 477] width 1106 height 2991
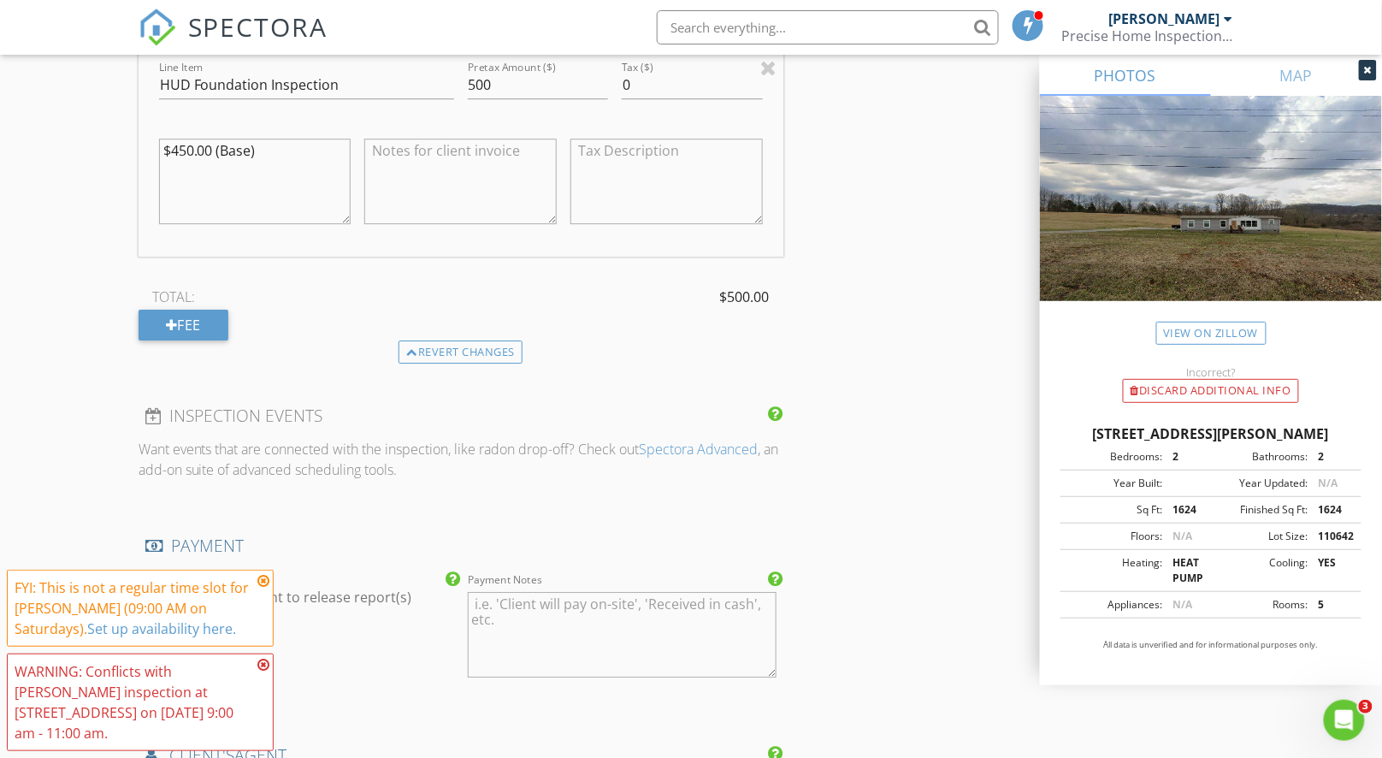
scroll to position [1696, 0]
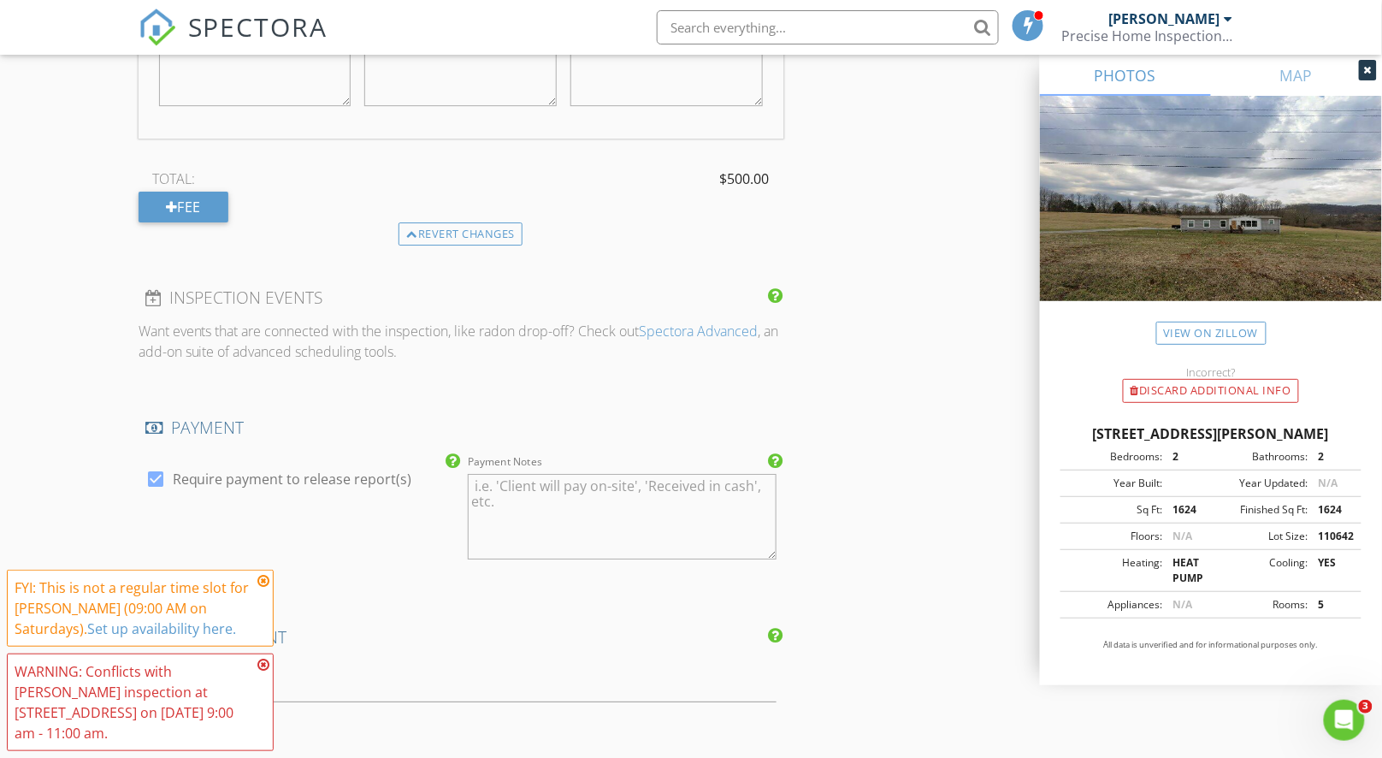
click at [264, 587] on icon at bounding box center [263, 581] width 12 height 14
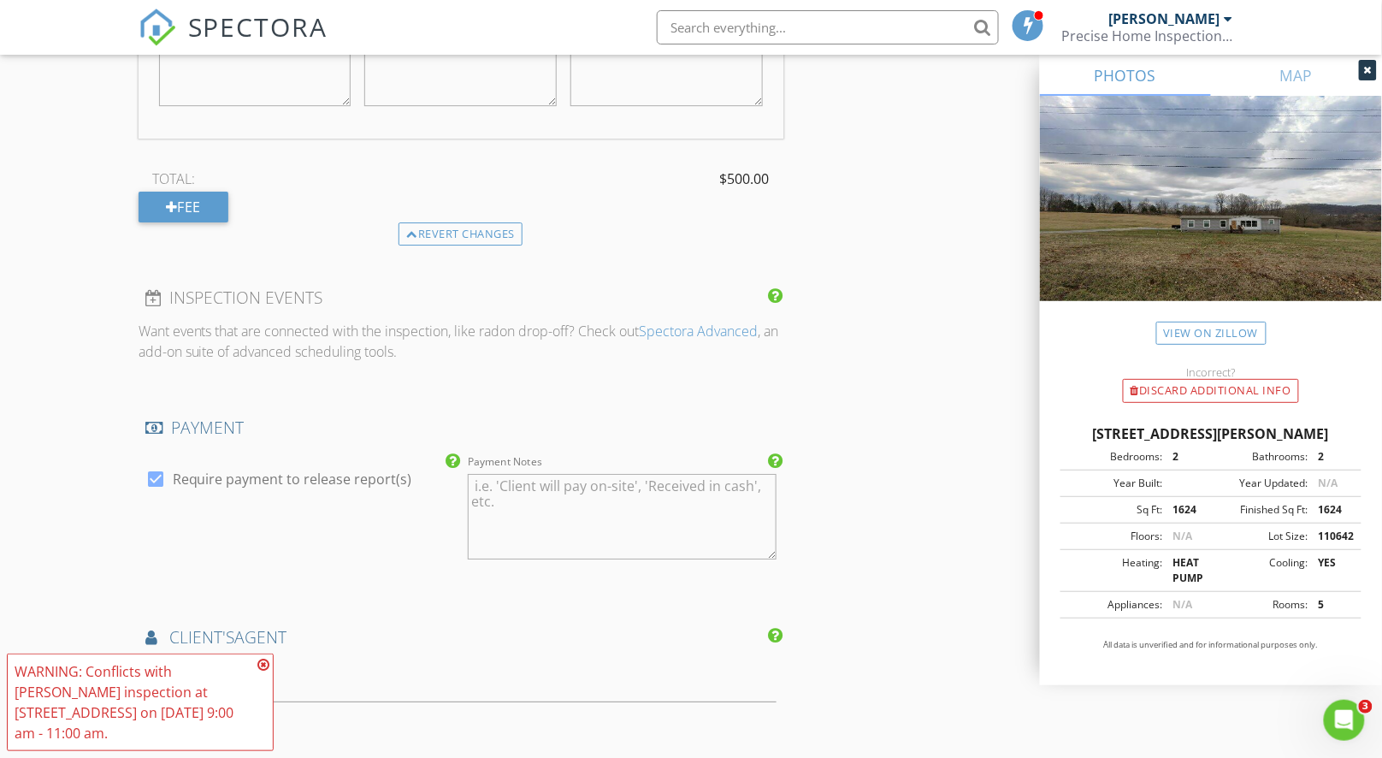
click at [264, 667] on icon at bounding box center [263, 665] width 12 height 14
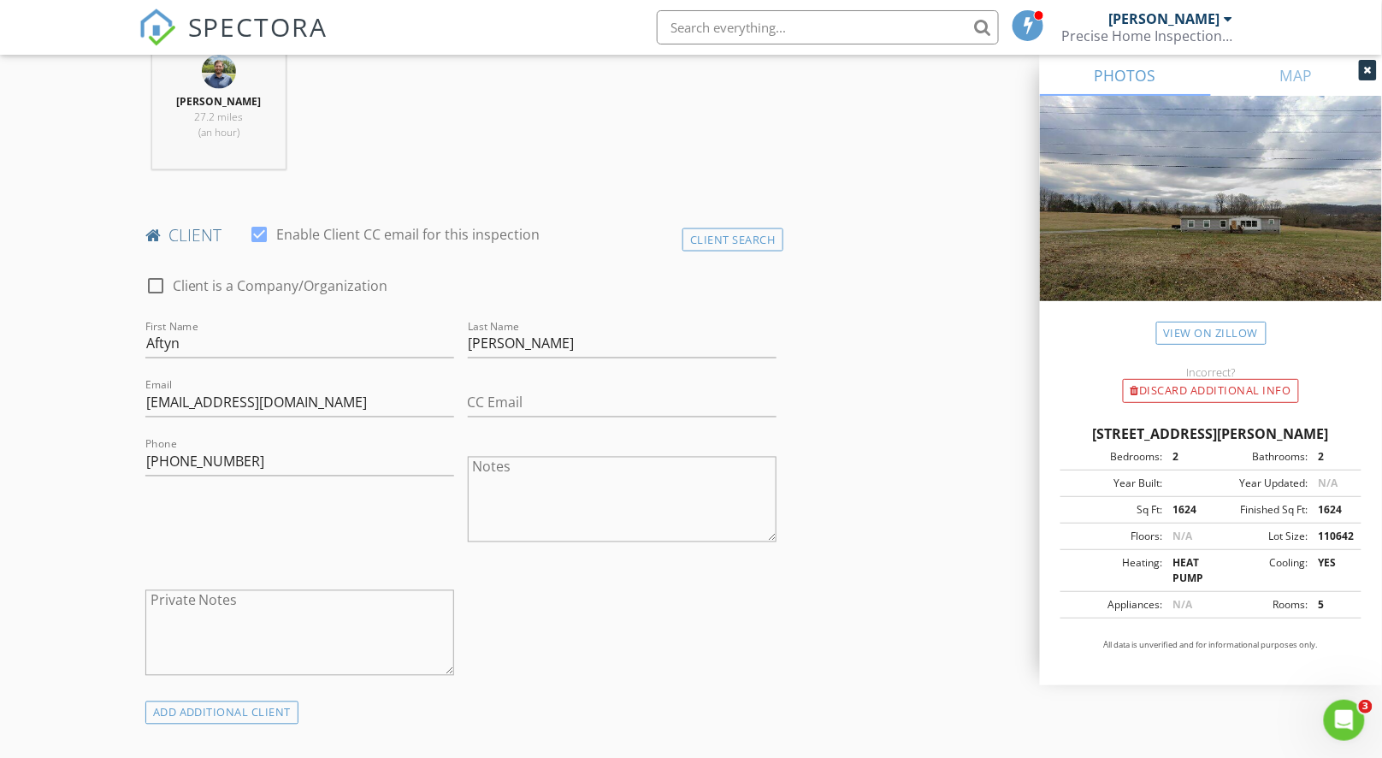
scroll to position [600, 0]
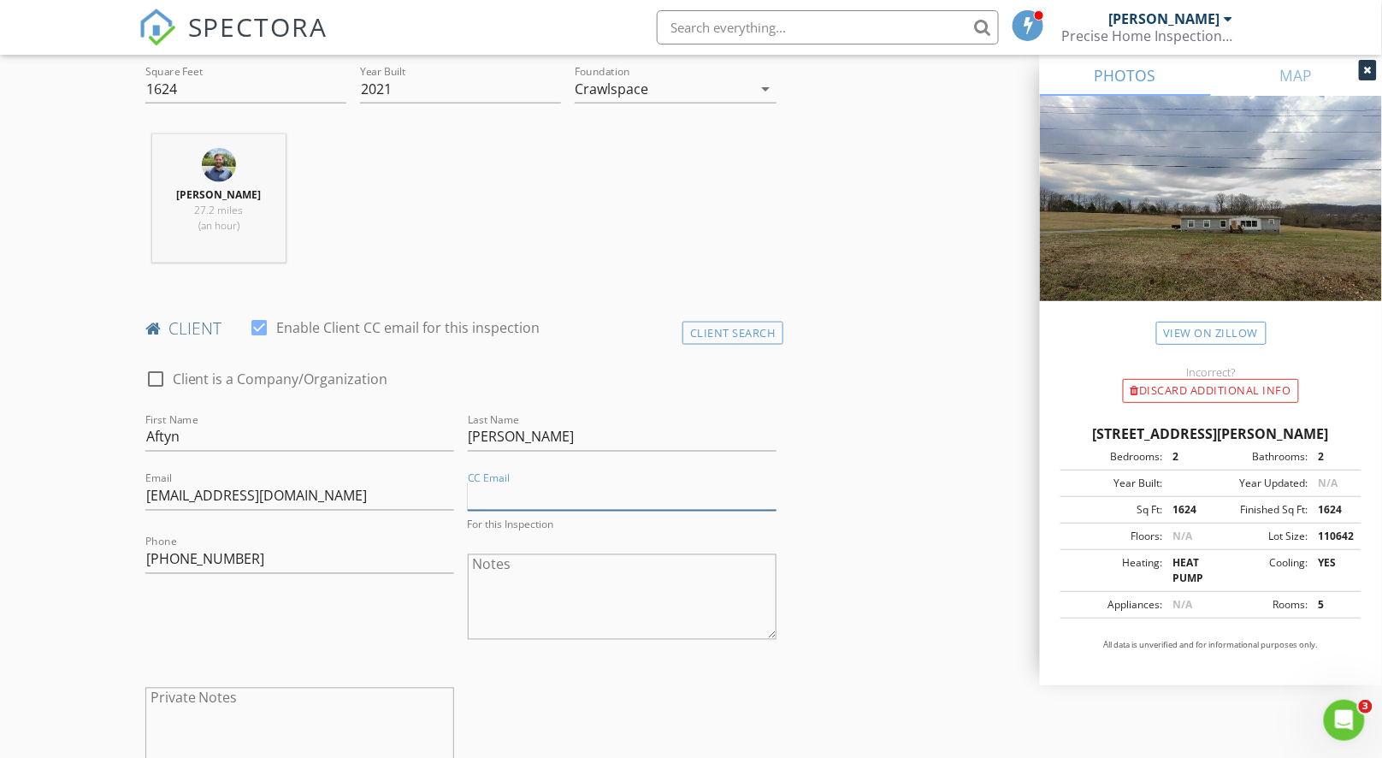
click at [568, 502] on input "CC Email" at bounding box center [622, 496] width 309 height 28
paste input "Cody.McIntosh@nafinc.com"
type input "Cody.McIntosh@nafinc.com"
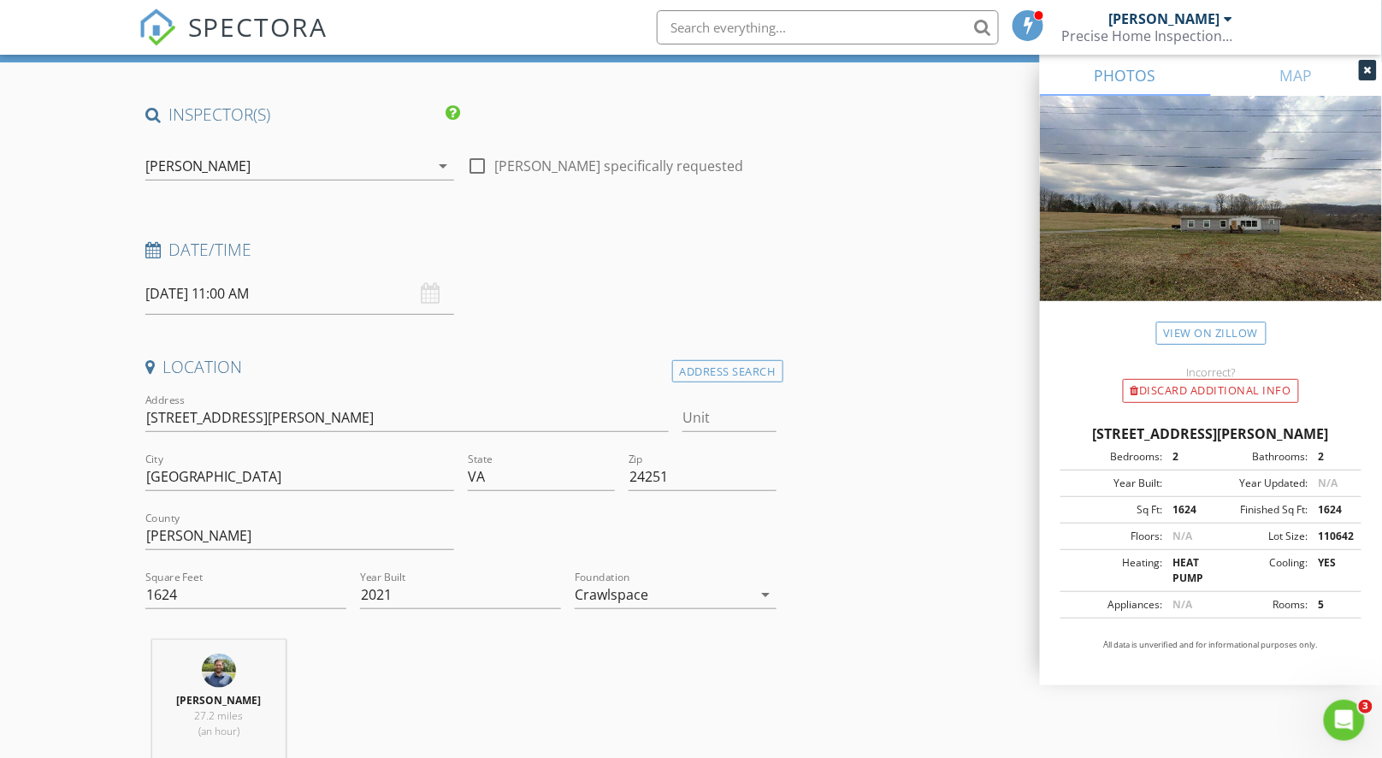
scroll to position [0, 0]
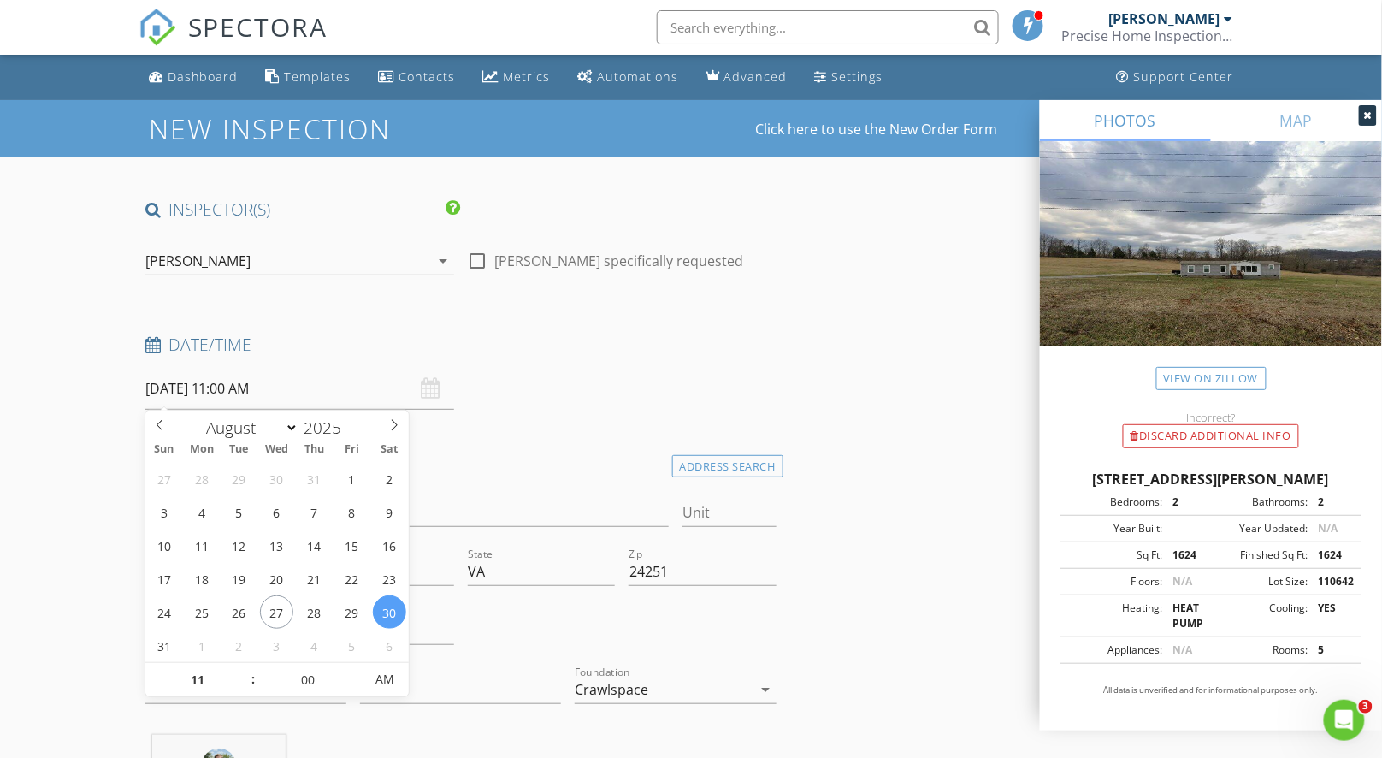
click at [324, 387] on input "08/30/2025 11:00 AM" at bounding box center [299, 389] width 309 height 42
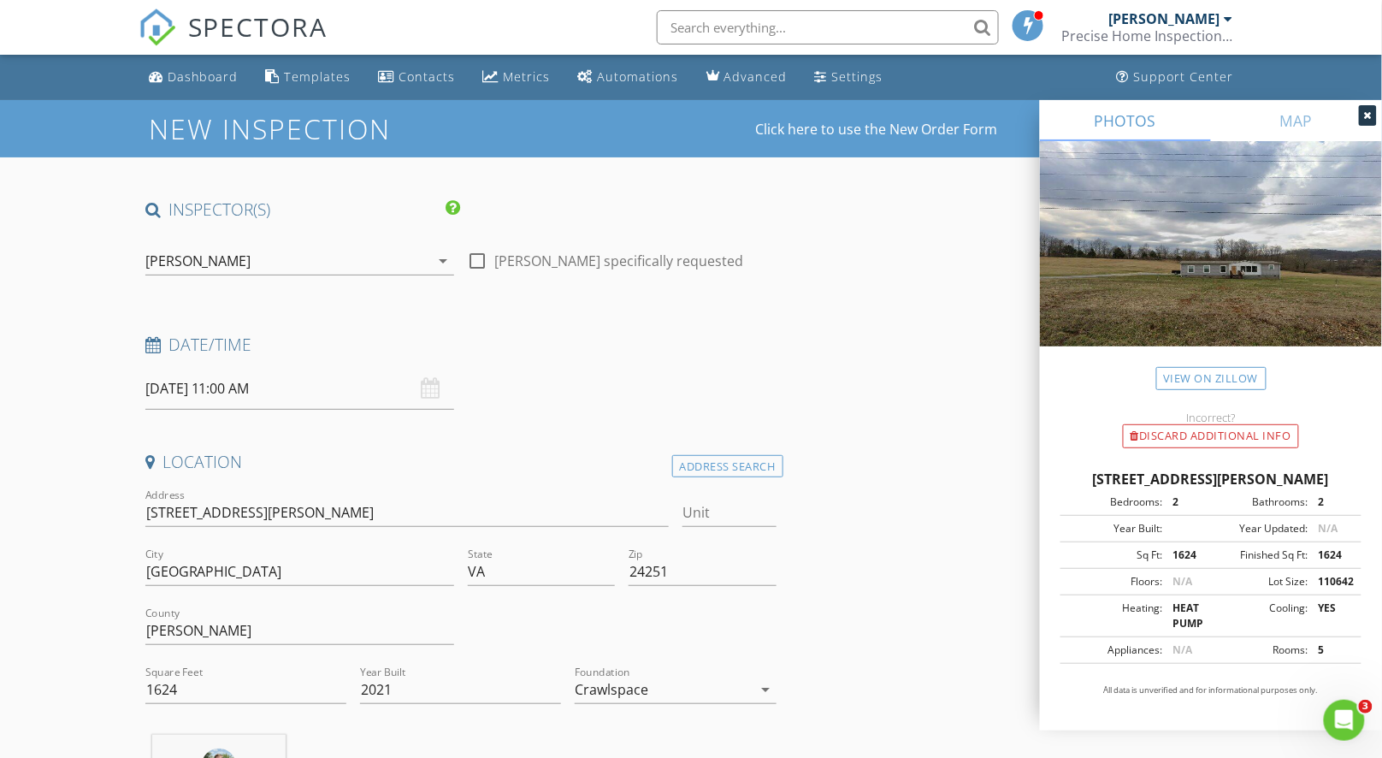
click at [640, 386] on div "Date/Time 08/30/2025 11:00 AM" at bounding box center [461, 372] width 645 height 76
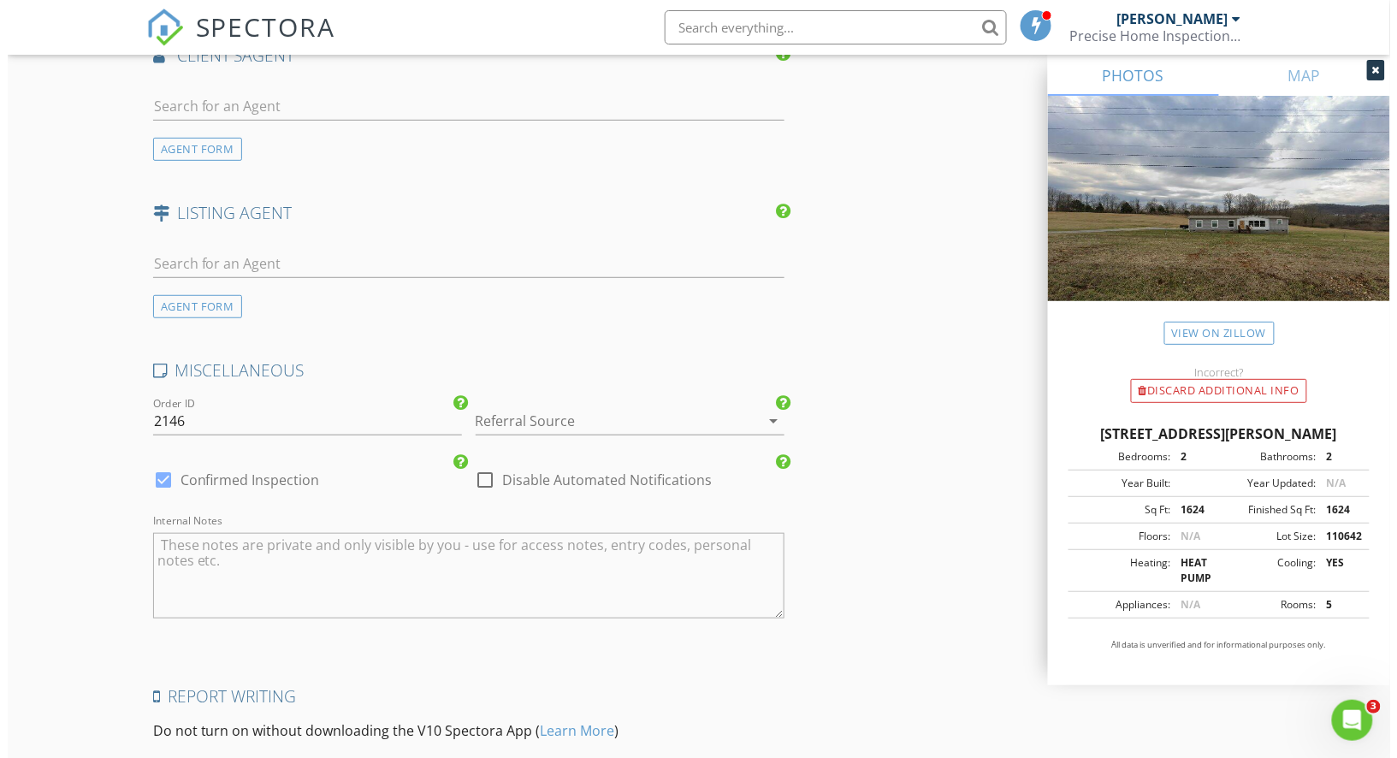
scroll to position [2465, 0]
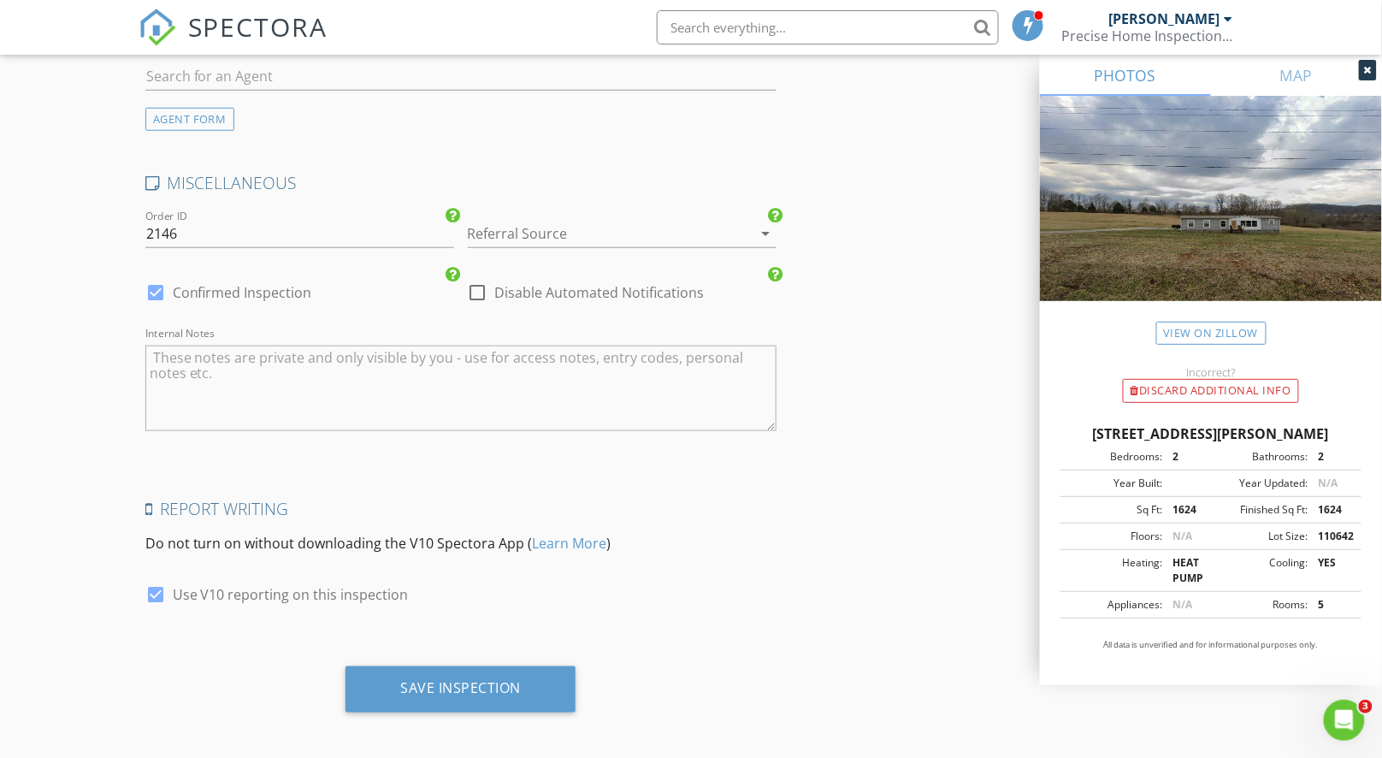
click at [608, 230] on div at bounding box center [598, 233] width 261 height 27
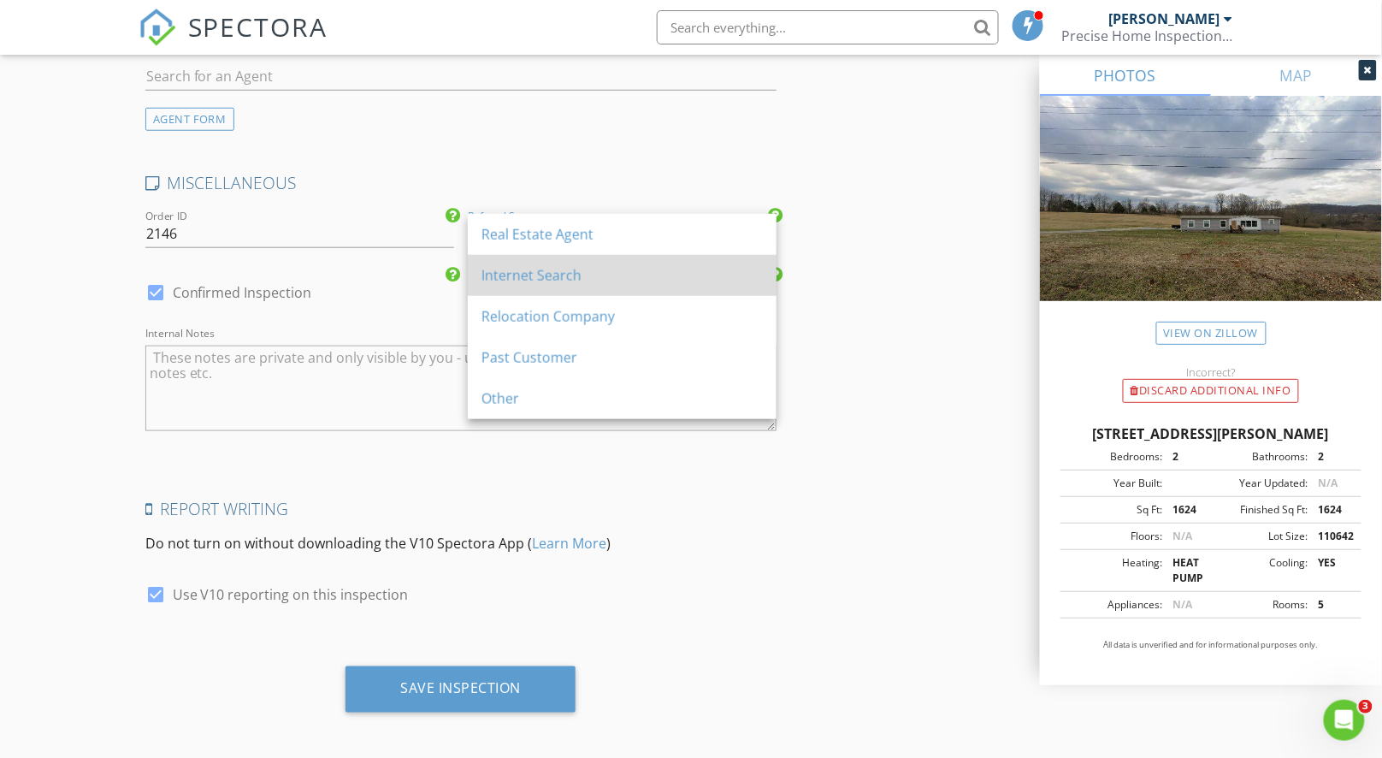
click at [601, 287] on div "Internet Search" at bounding box center [621, 275] width 281 height 41
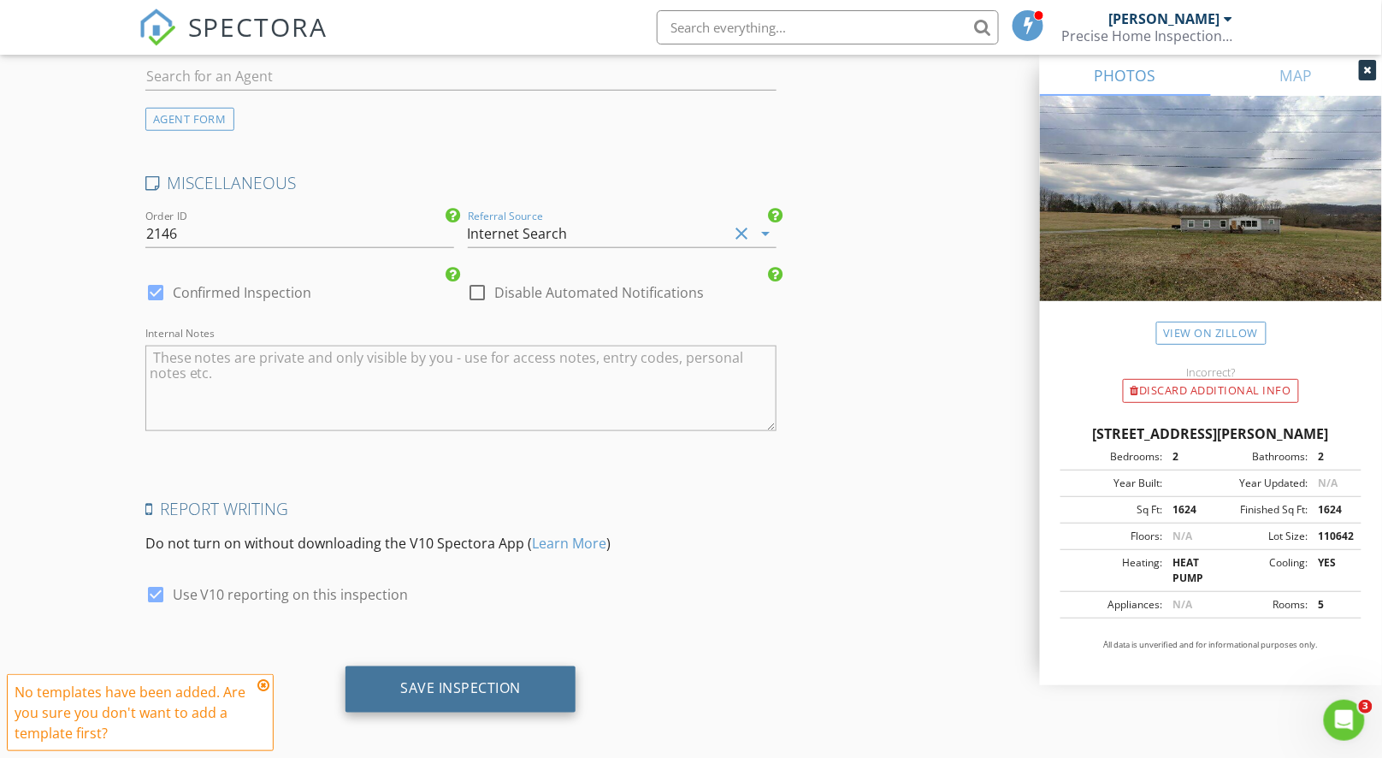
click at [527, 684] on div "Save Inspection" at bounding box center [461, 689] width 230 height 46
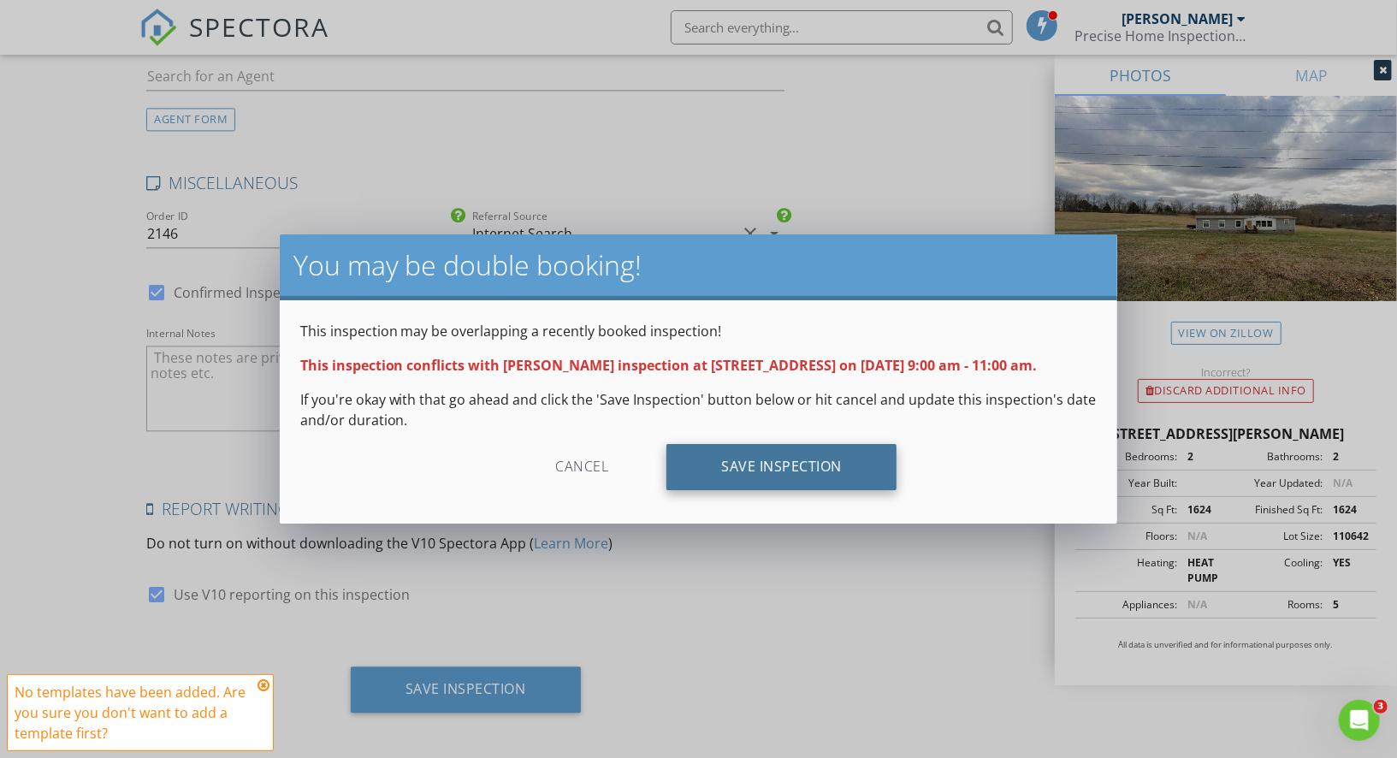
click at [802, 463] on div "Save Inspection" at bounding box center [781, 467] width 230 height 46
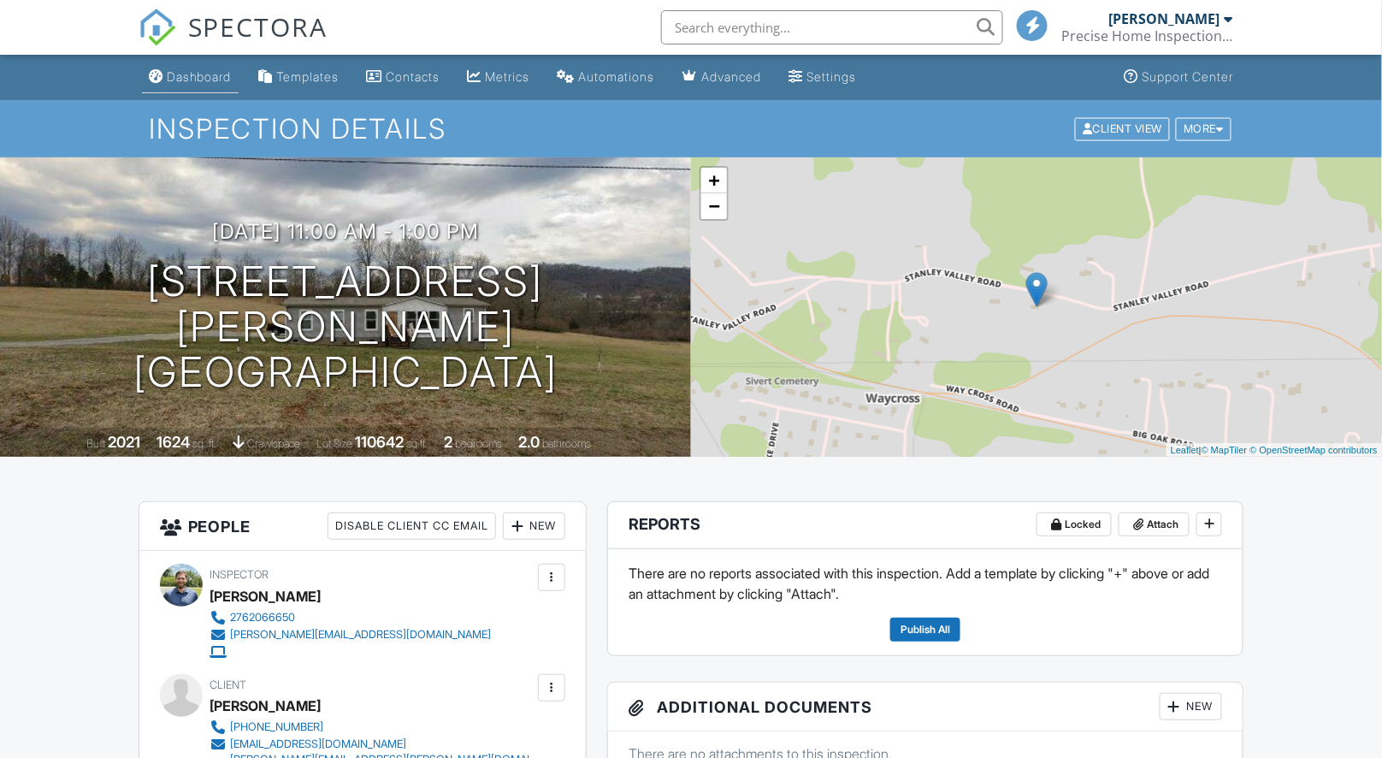
click at [208, 72] on div "Dashboard" at bounding box center [199, 76] width 65 height 15
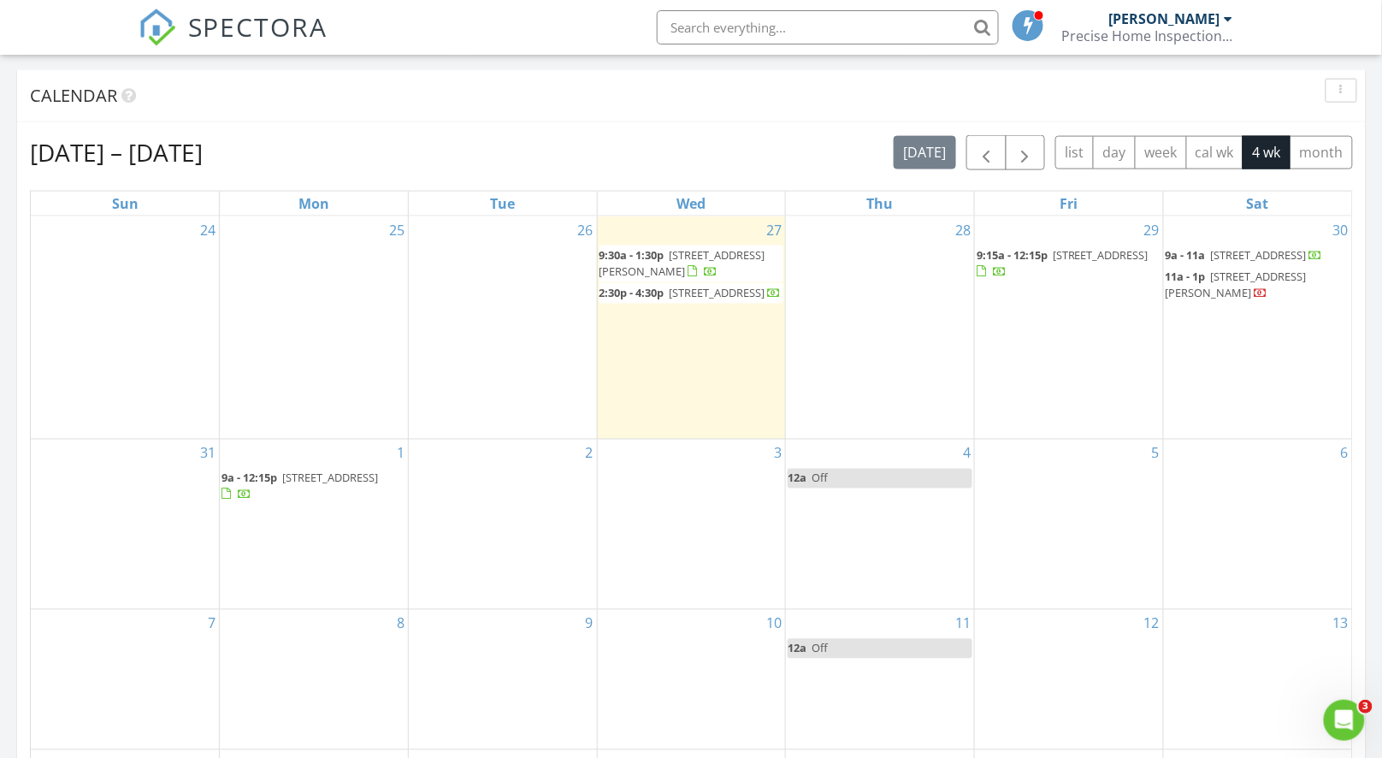
scroll to position [670, 0]
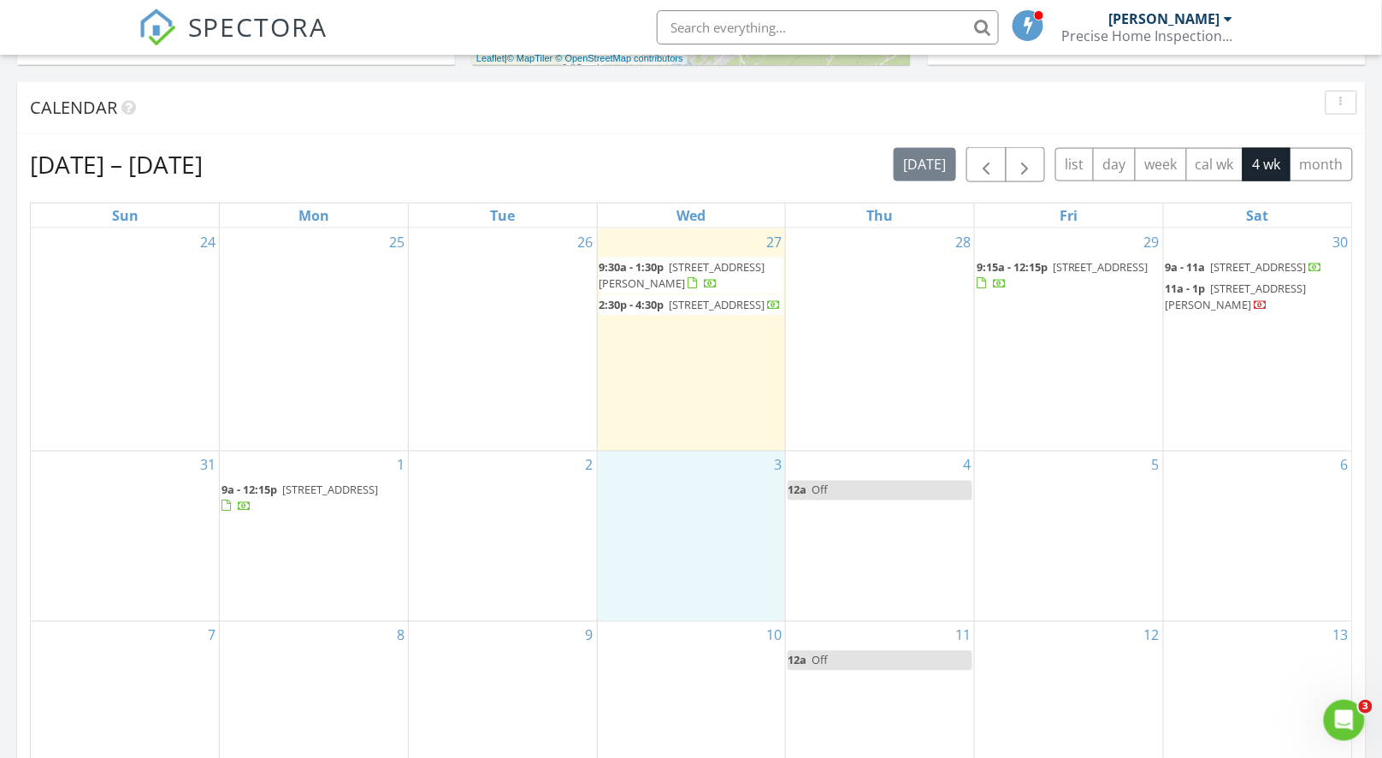
click at [718, 497] on div "3" at bounding box center [692, 536] width 188 height 169
click at [701, 453] on link "Event" at bounding box center [688, 453] width 88 height 27
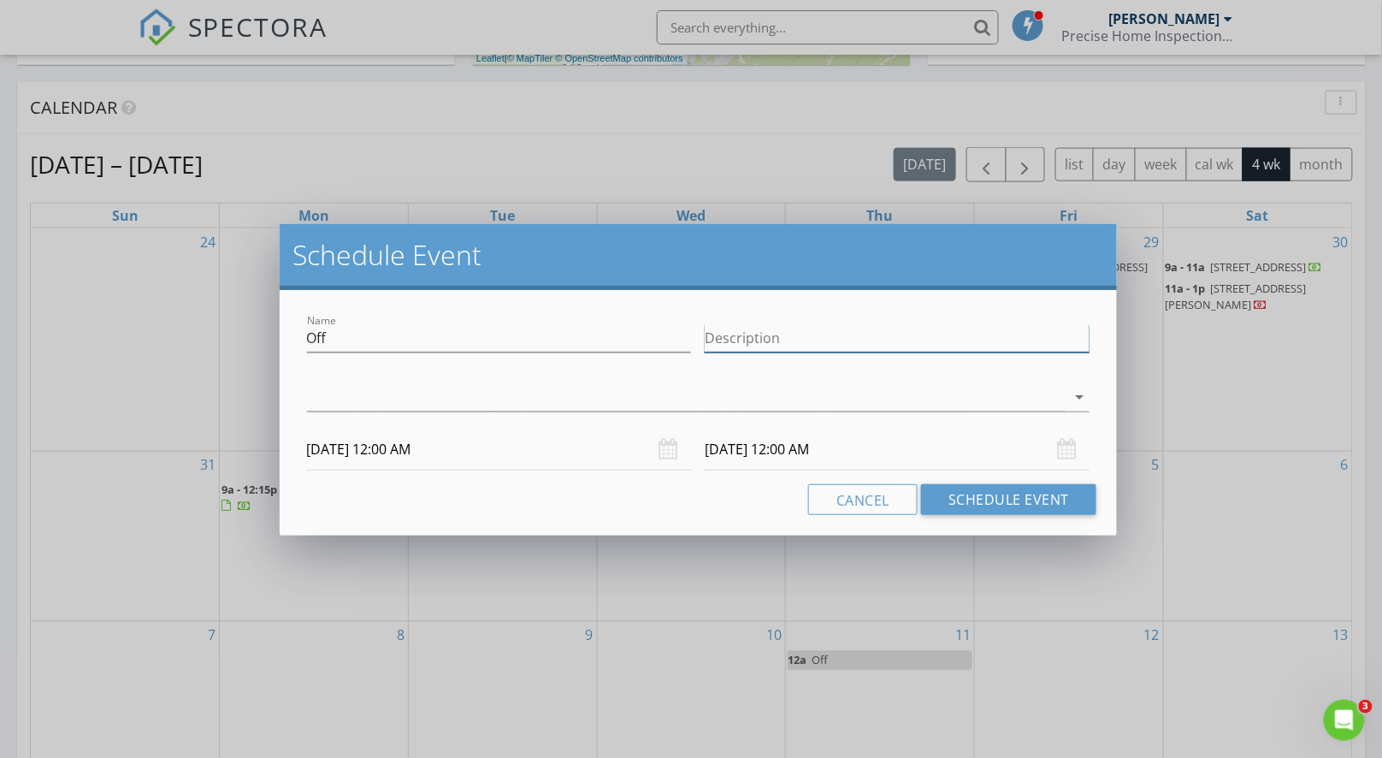
click at [785, 336] on input "Description" at bounding box center [897, 338] width 385 height 28
type input "Andy's House"
click at [654, 397] on div at bounding box center [686, 397] width 759 height 28
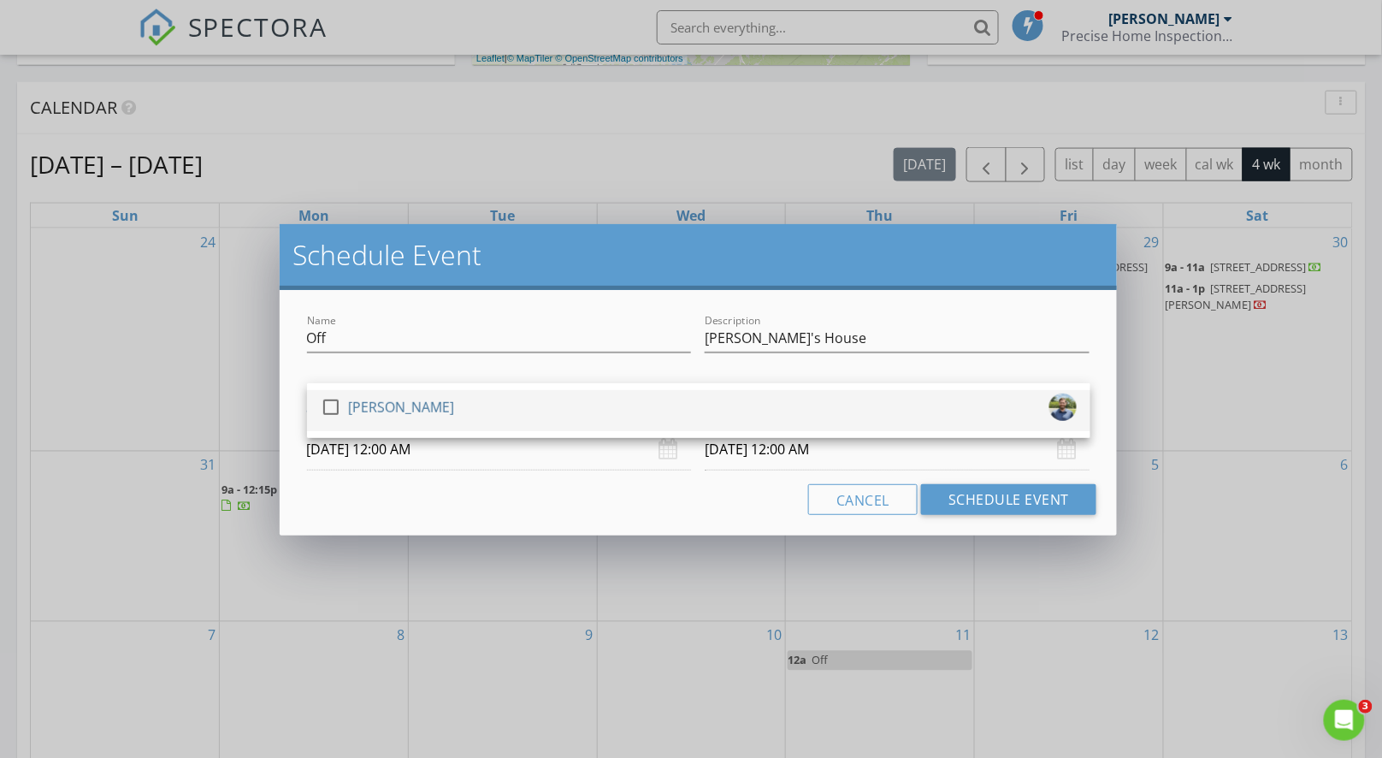
click at [657, 426] on div "check_box_outline_blank [PERSON_NAME]" at bounding box center [699, 410] width 756 height 34
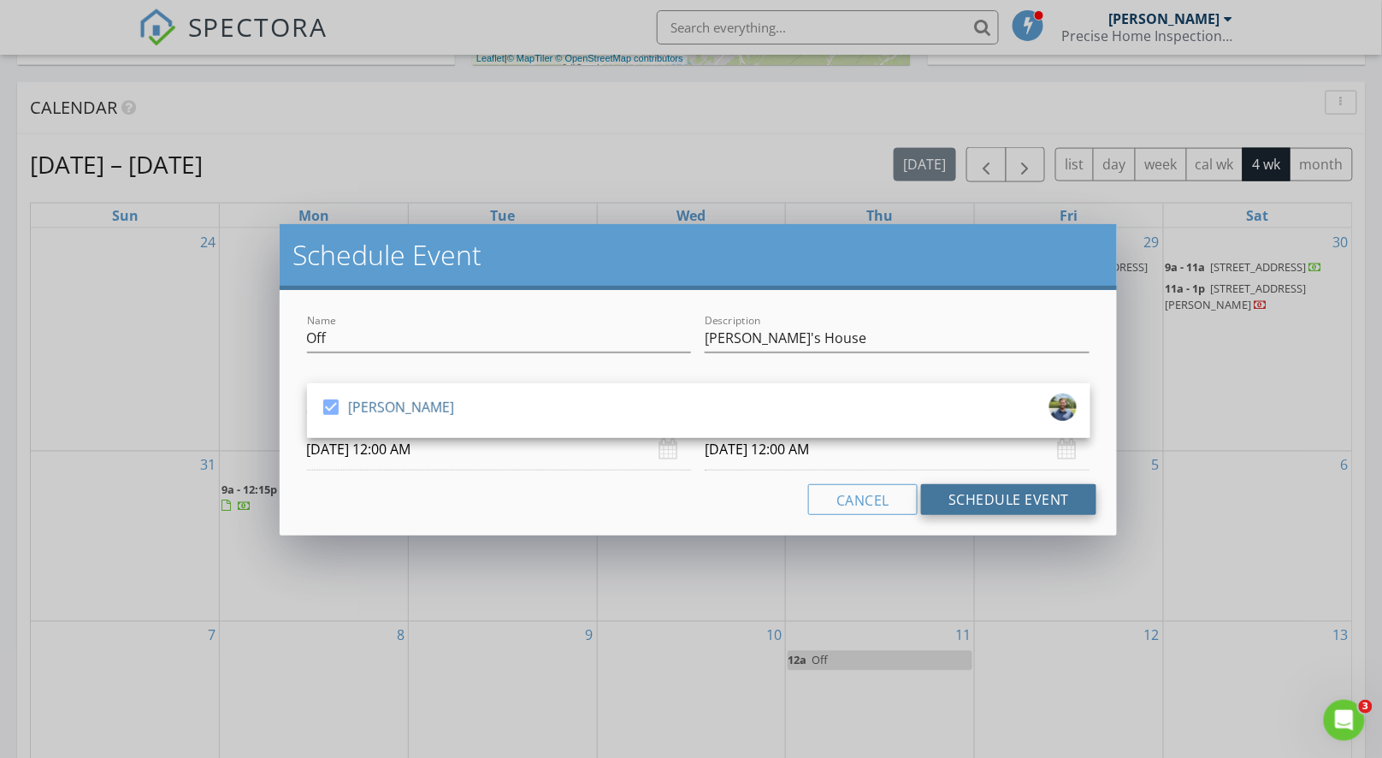
click at [995, 500] on button "Schedule Event" at bounding box center [1008, 499] width 175 height 31
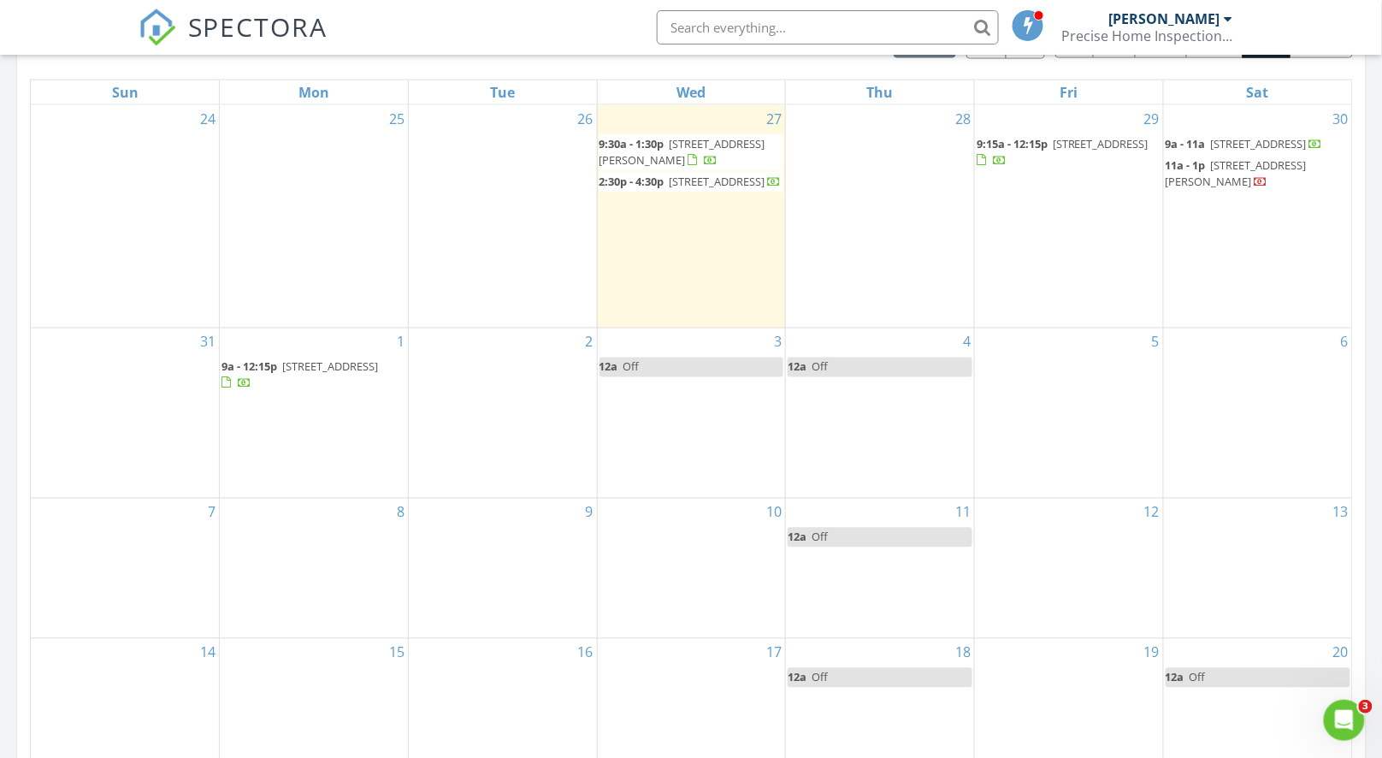
scroll to position [1187, 0]
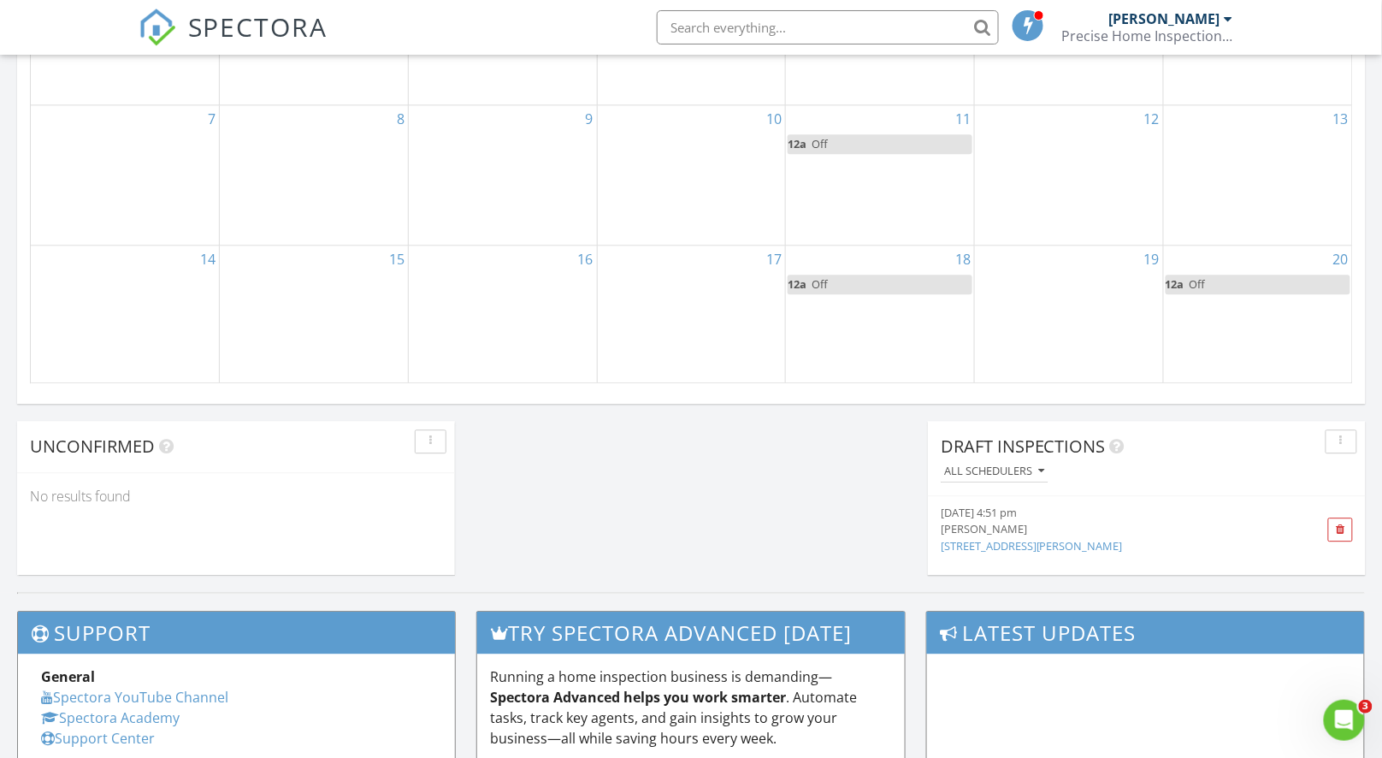
click at [997, 528] on div "[PERSON_NAME]" at bounding box center [1113, 529] width 344 height 16
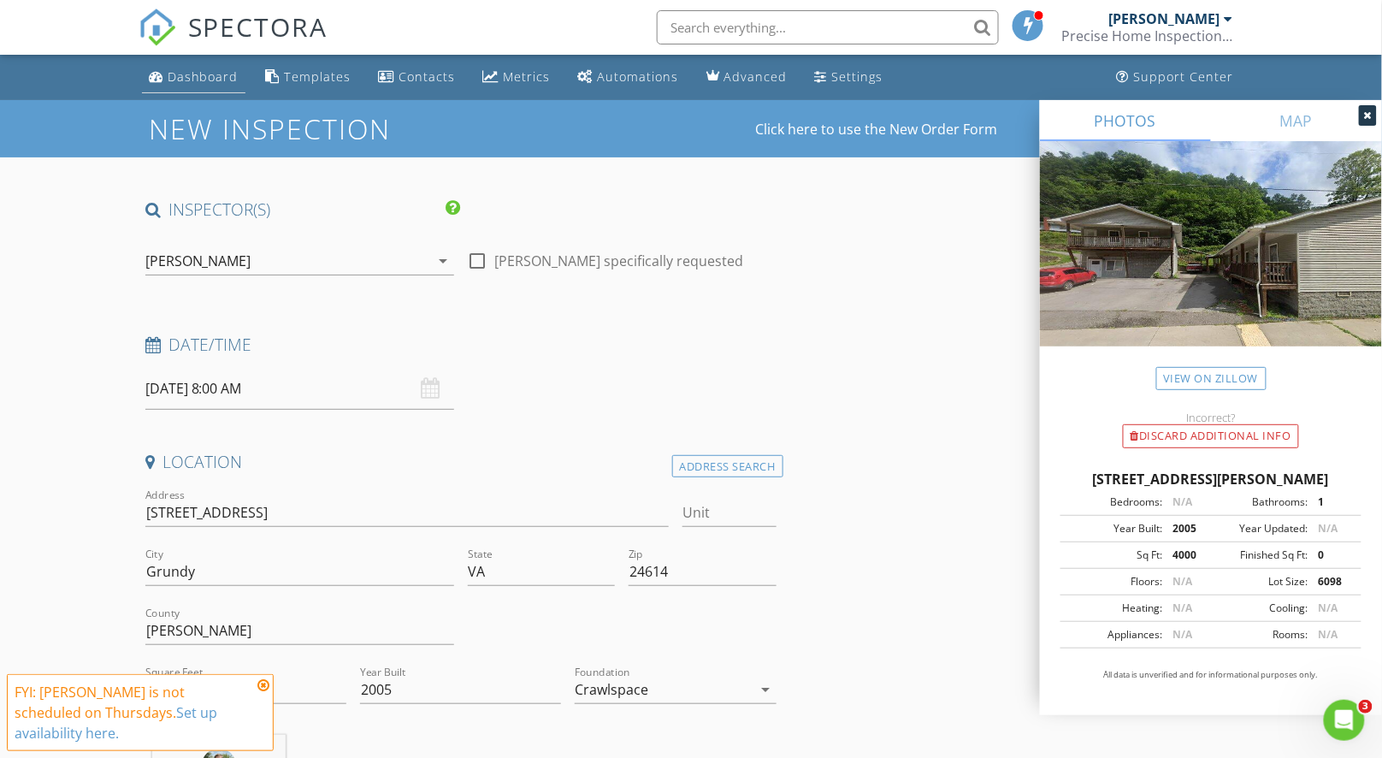
click at [194, 87] on link "Dashboard" at bounding box center [193, 78] width 103 height 32
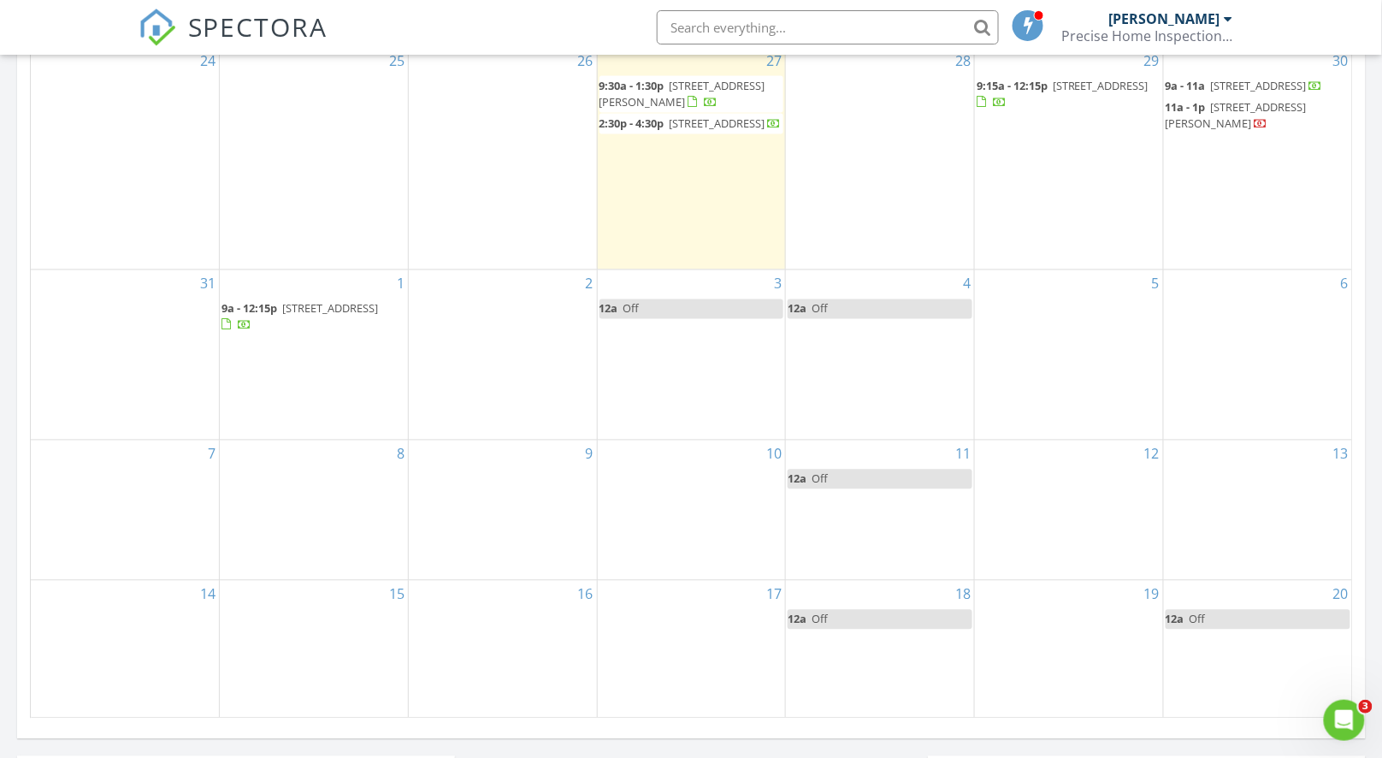
scroll to position [691, 0]
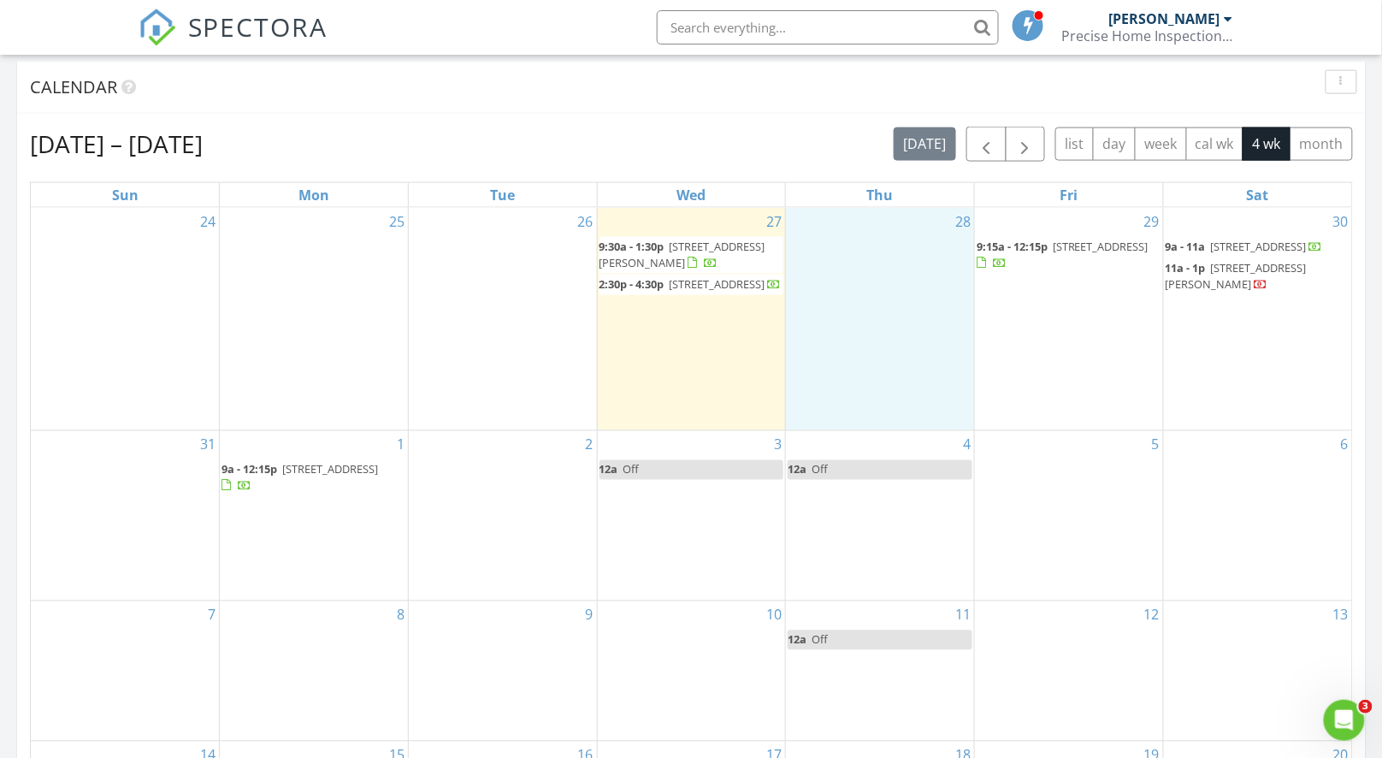
click at [902, 228] on div "28" at bounding box center [880, 319] width 188 height 222
click at [879, 186] on link "Event" at bounding box center [877, 187] width 88 height 27
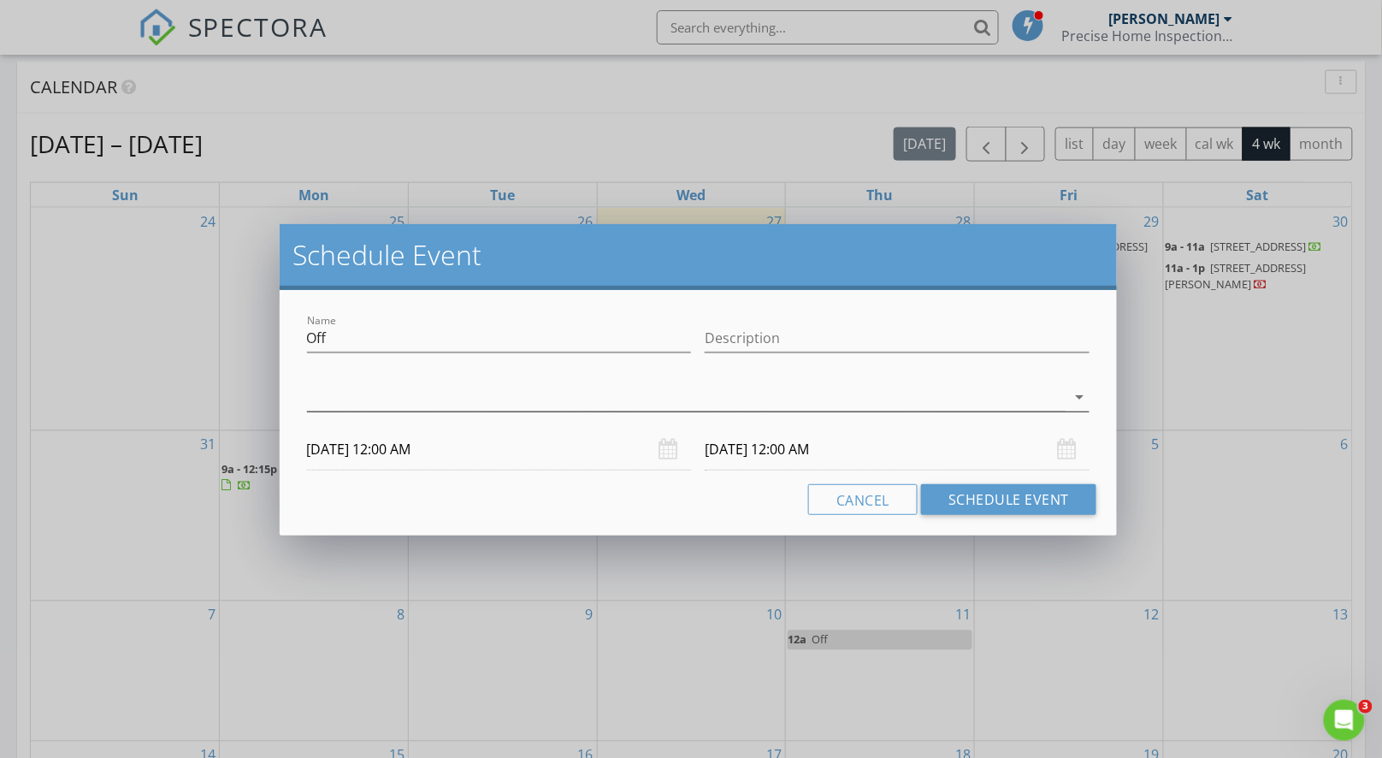
click at [774, 405] on div at bounding box center [686, 397] width 759 height 28
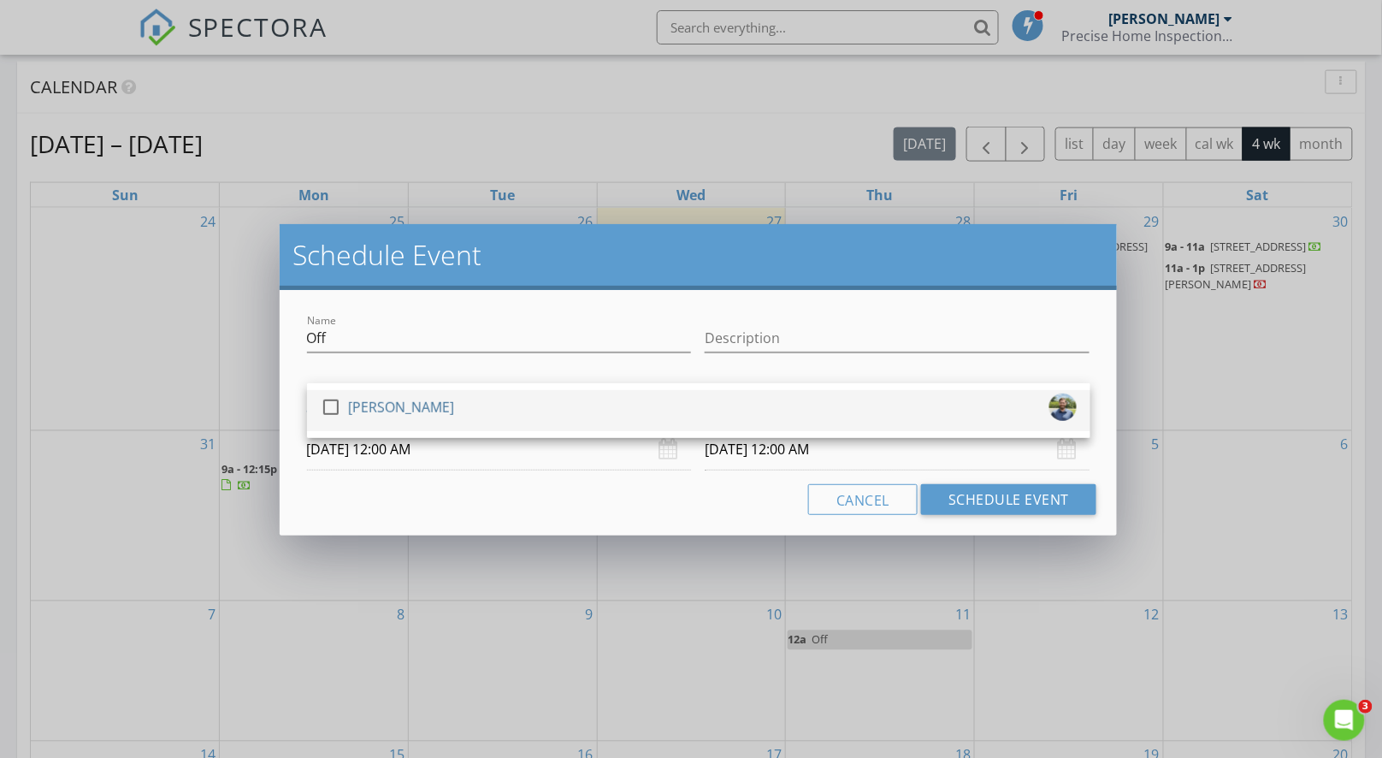
click at [772, 414] on div "check_box_outline_blank [PERSON_NAME]" at bounding box center [699, 410] width 756 height 34
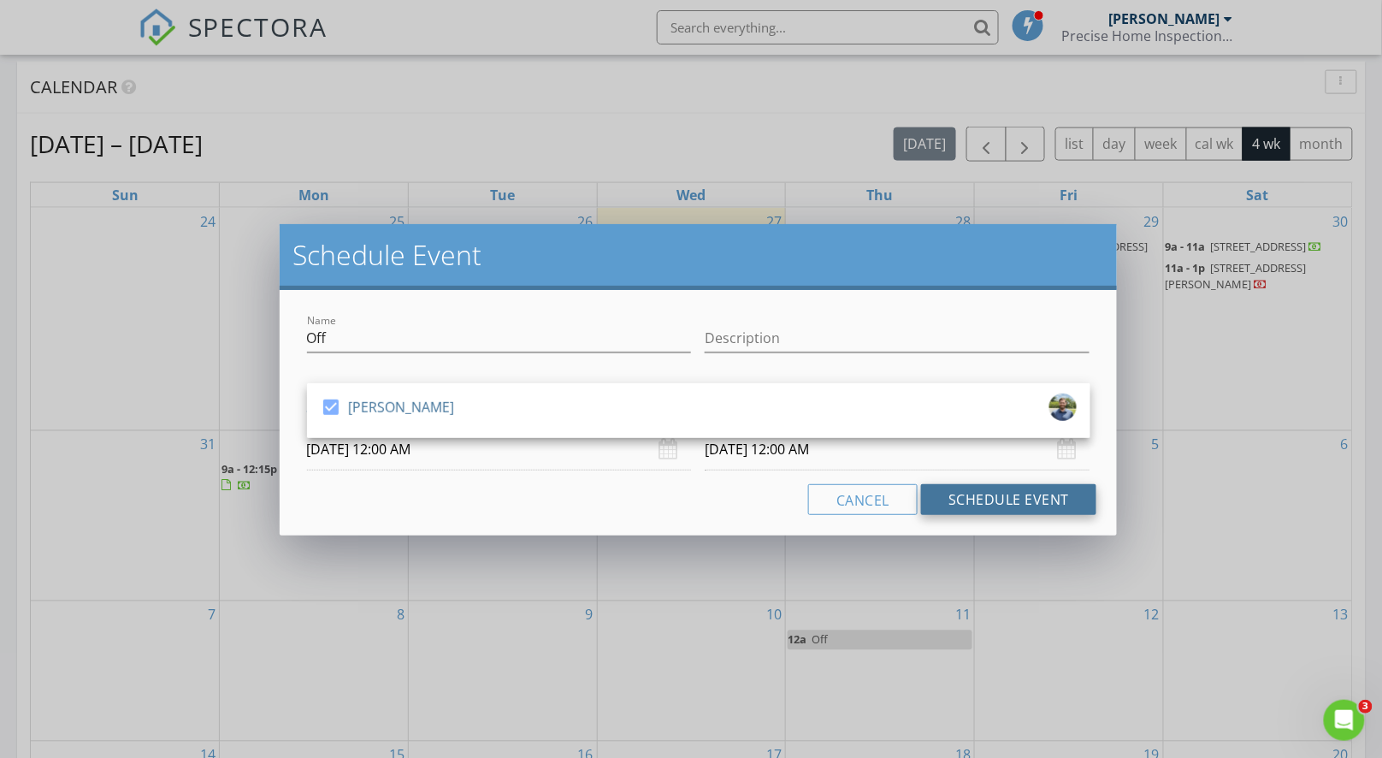
click at [1010, 492] on button "Schedule Event" at bounding box center [1008, 499] width 175 height 31
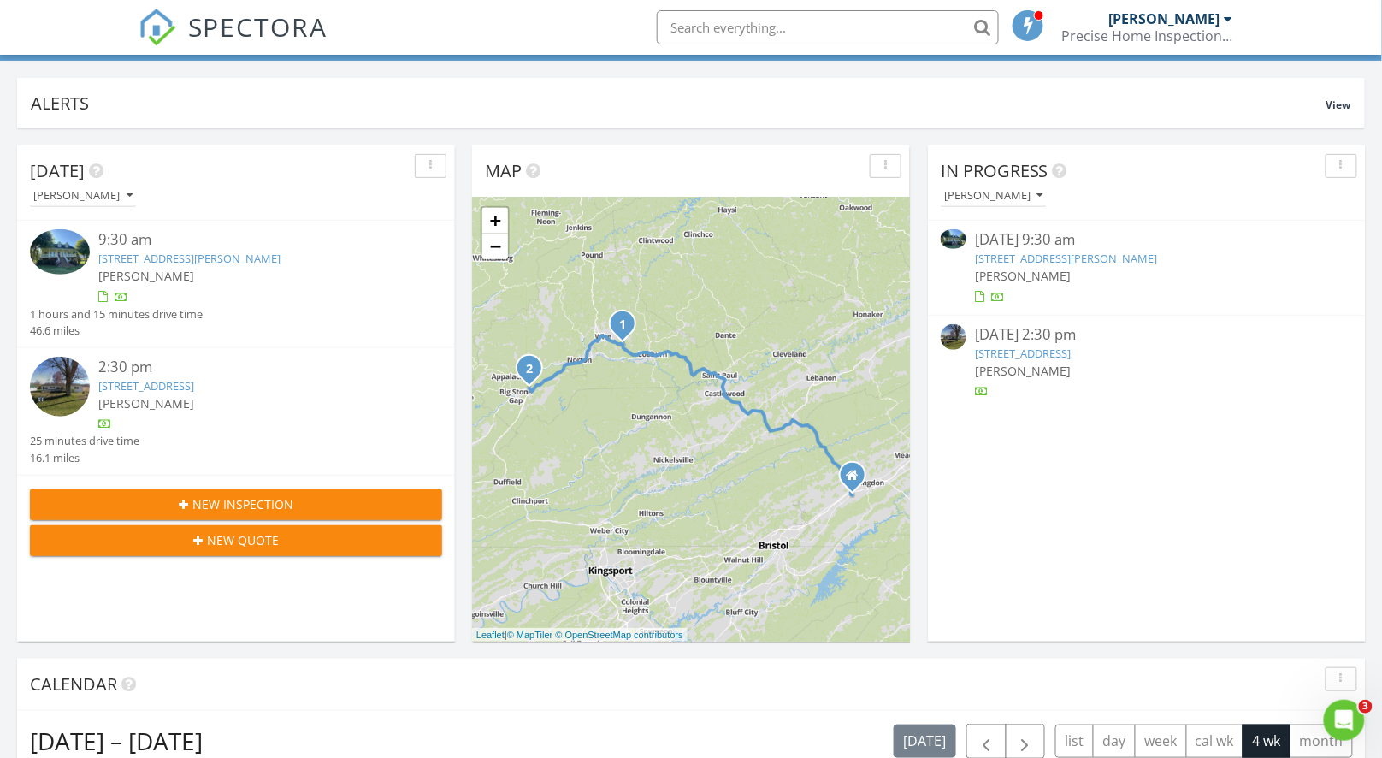
scroll to position [0, 0]
